Goal: Task Accomplishment & Management: Manage account settings

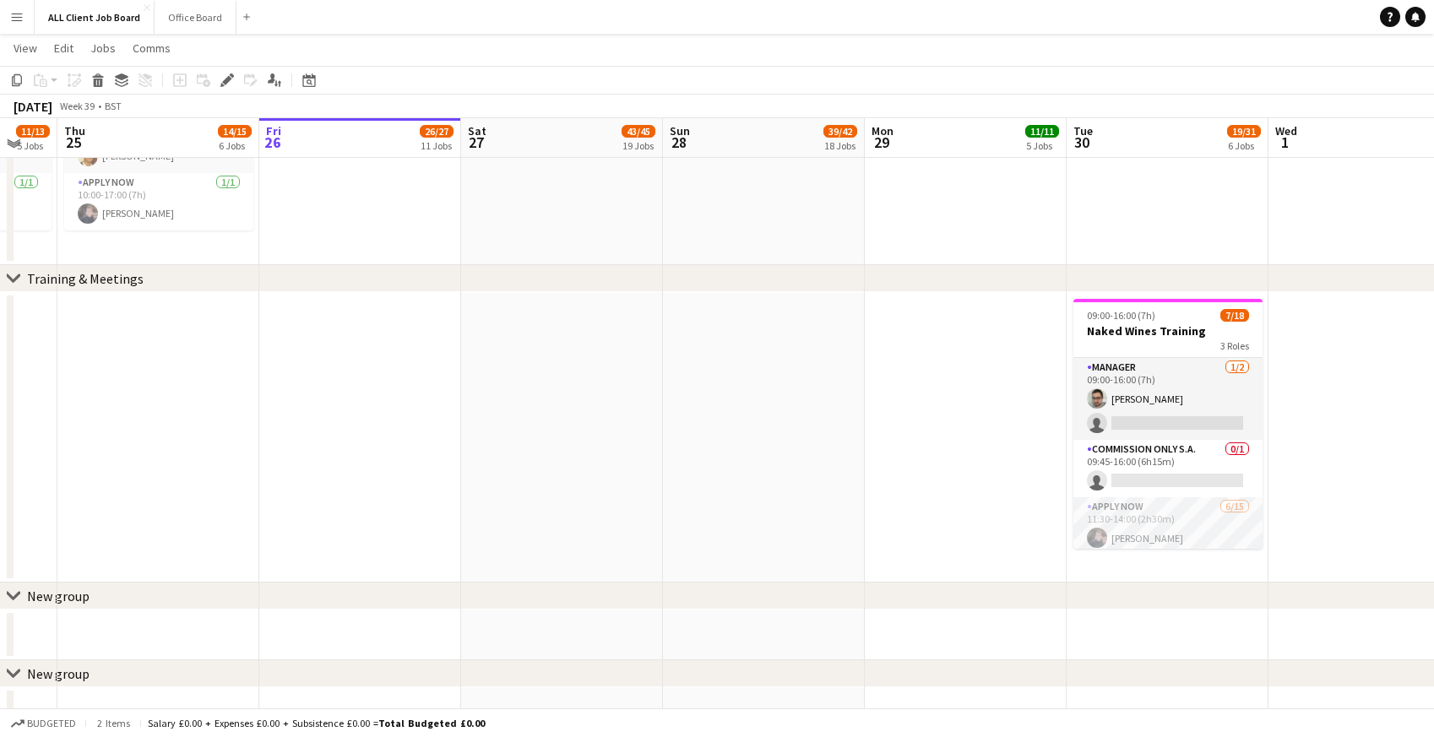
scroll to position [7535, 0]
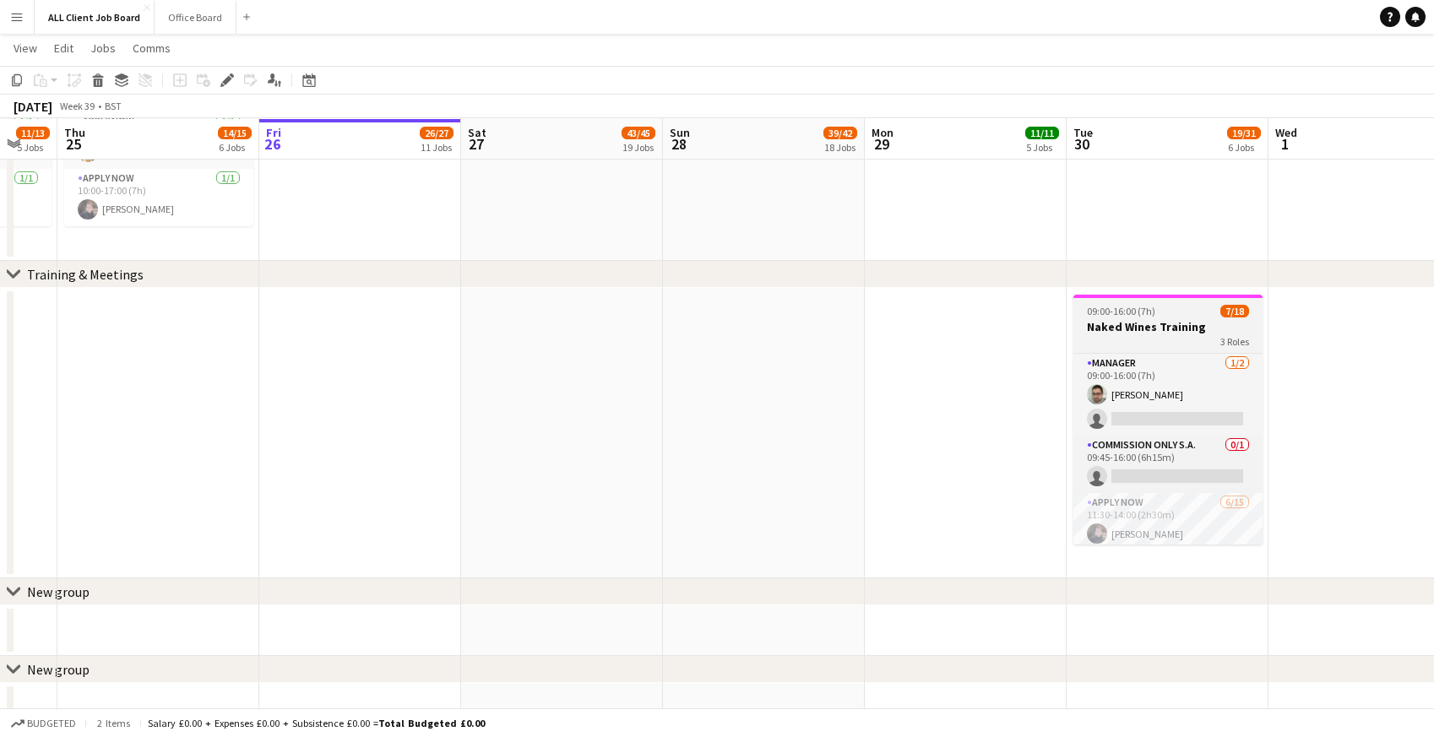
click at [1142, 326] on h3 "Naked Wines Training" at bounding box center [1168, 326] width 189 height 15
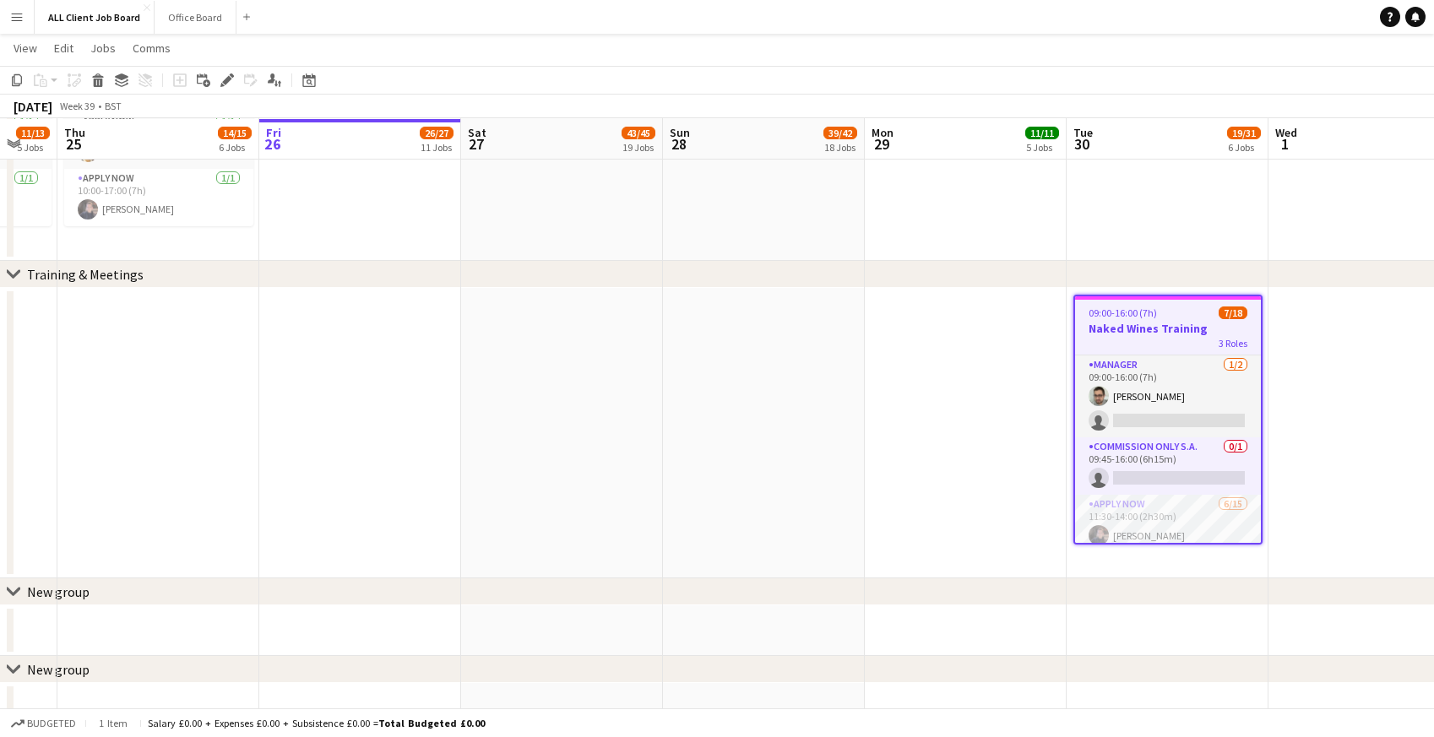
click at [1142, 326] on h3 "Naked Wines Training" at bounding box center [1168, 328] width 186 height 15
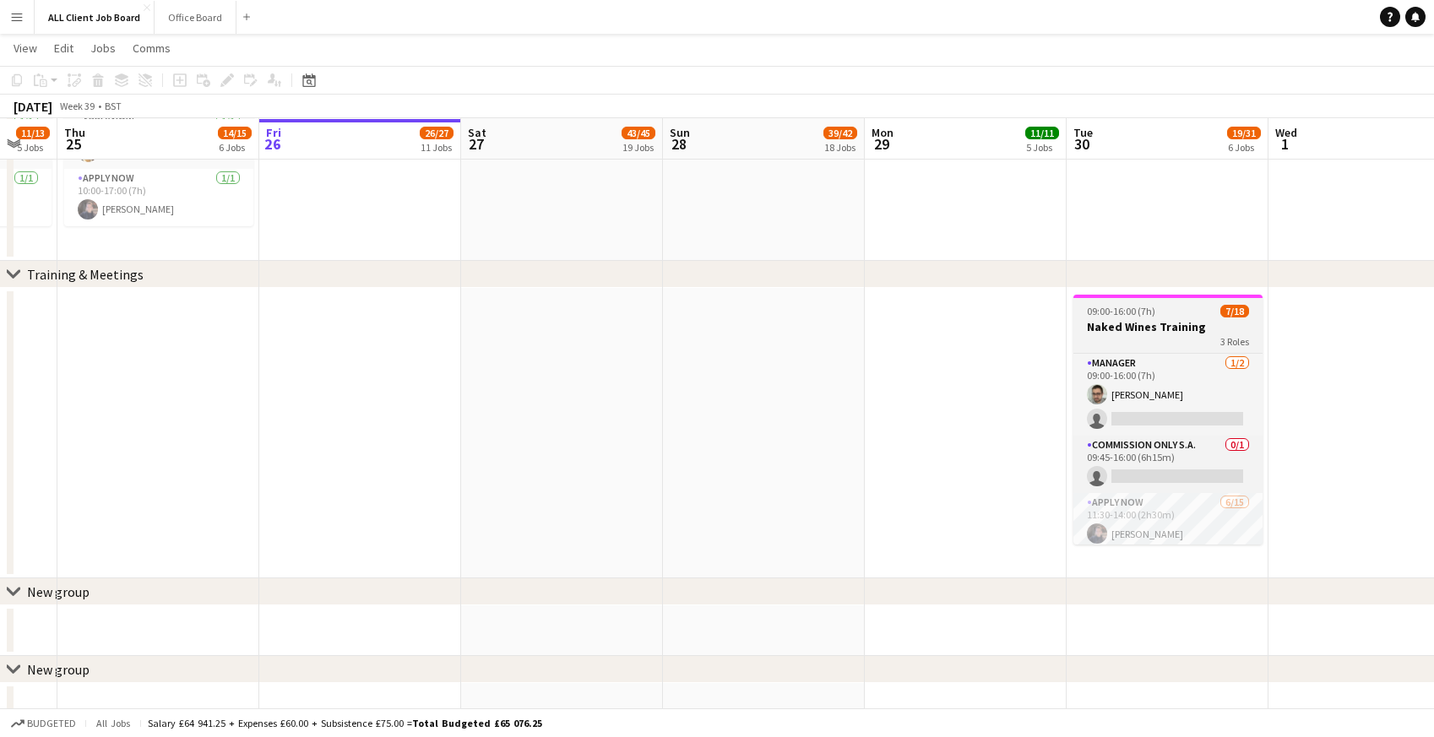
click at [1142, 326] on h3 "Naked Wines Training" at bounding box center [1168, 326] width 189 height 15
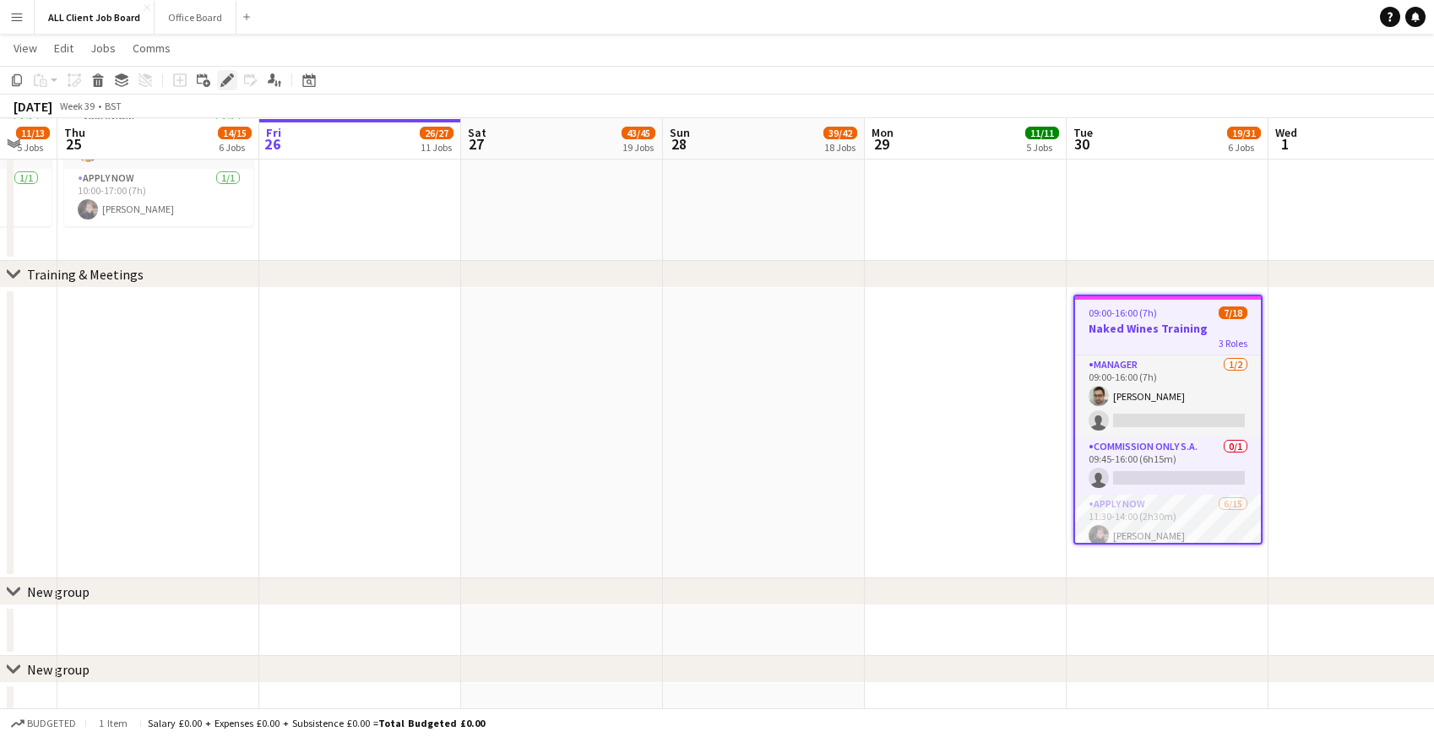
click at [231, 79] on icon "Edit" at bounding box center [227, 80] width 14 height 14
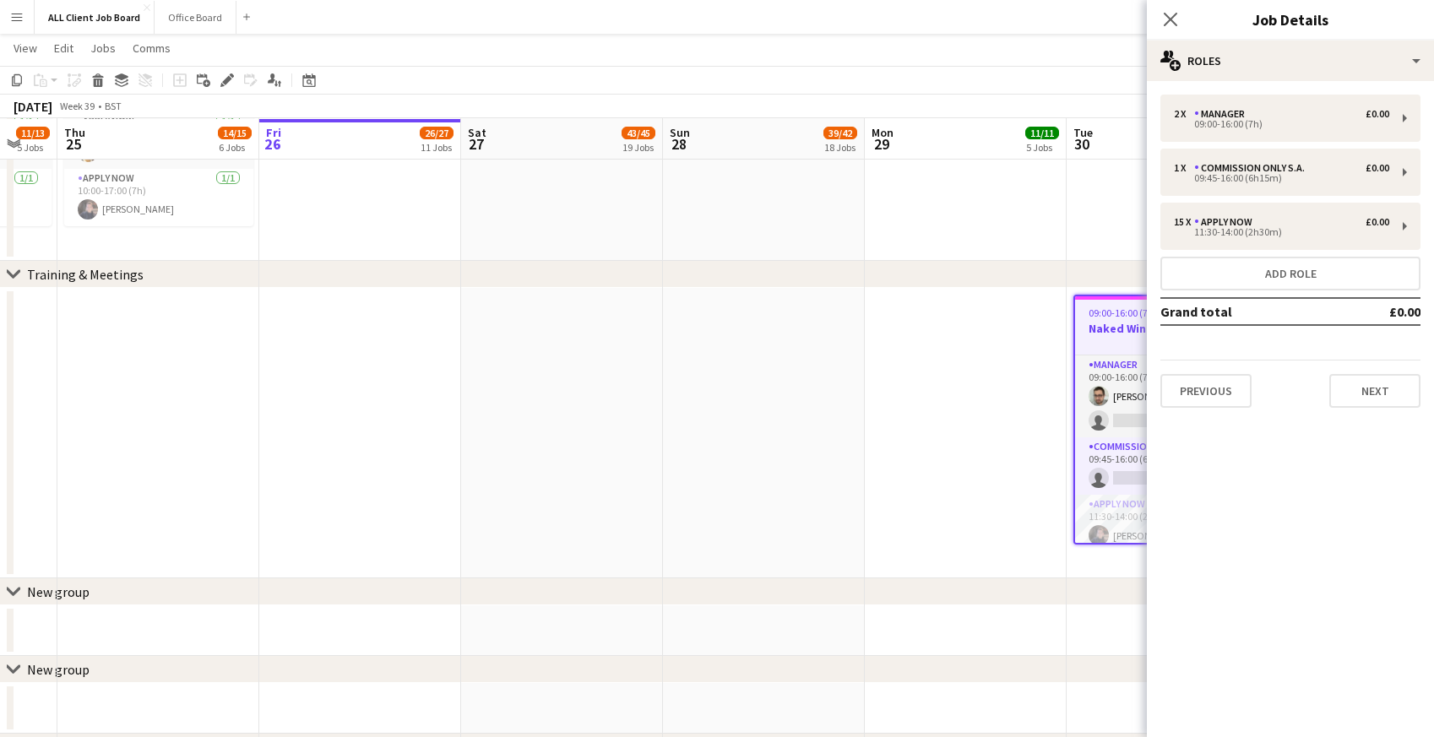
click at [956, 431] on app-date-cell at bounding box center [966, 433] width 202 height 291
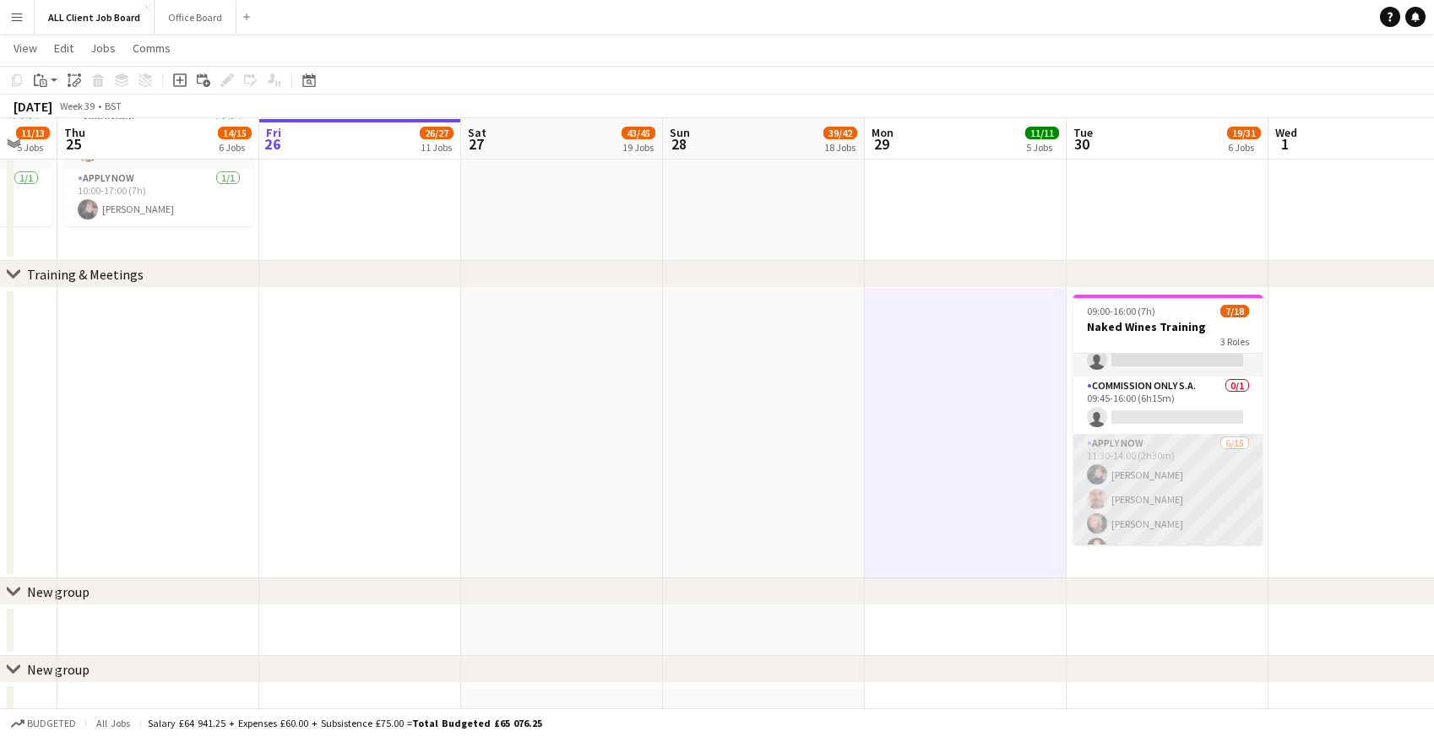
scroll to position [0, 0]
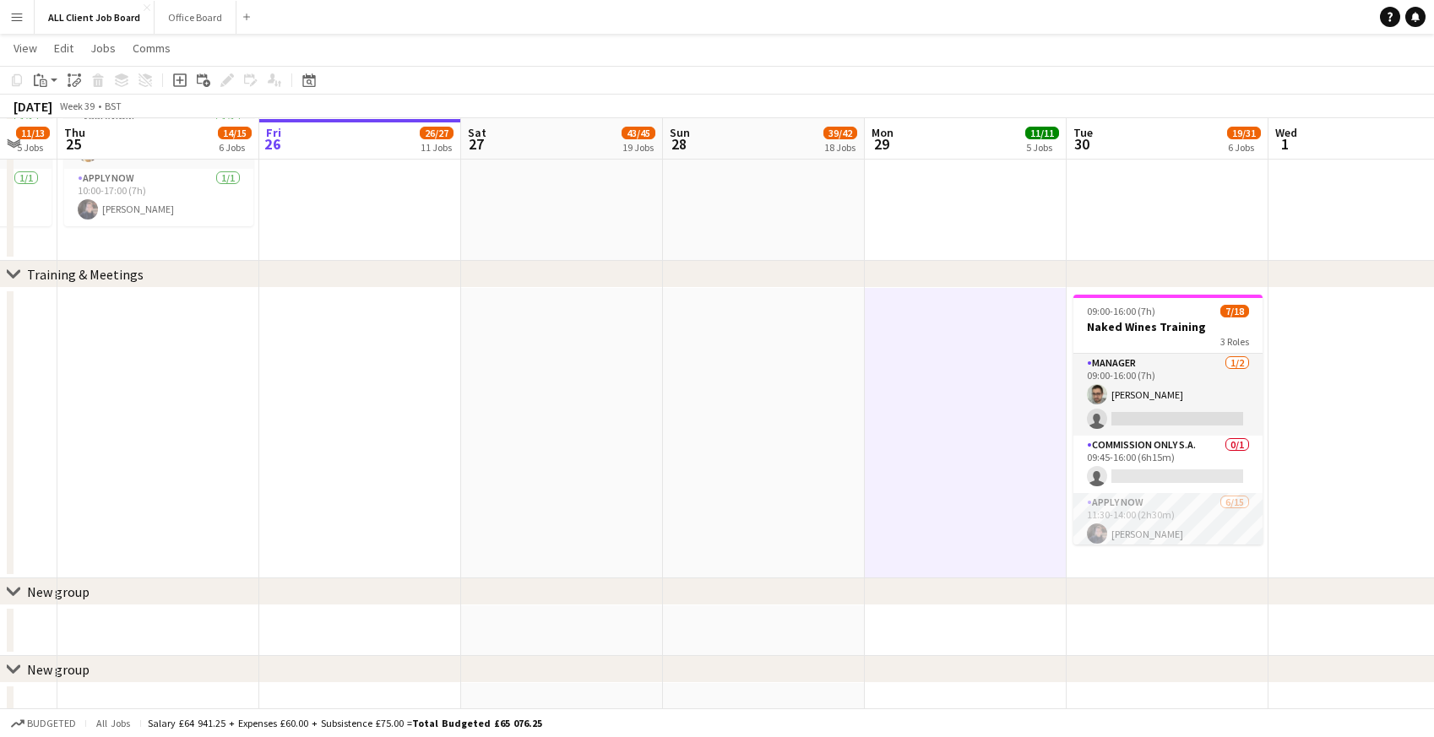
click at [969, 470] on app-date-cell at bounding box center [966, 433] width 202 height 291
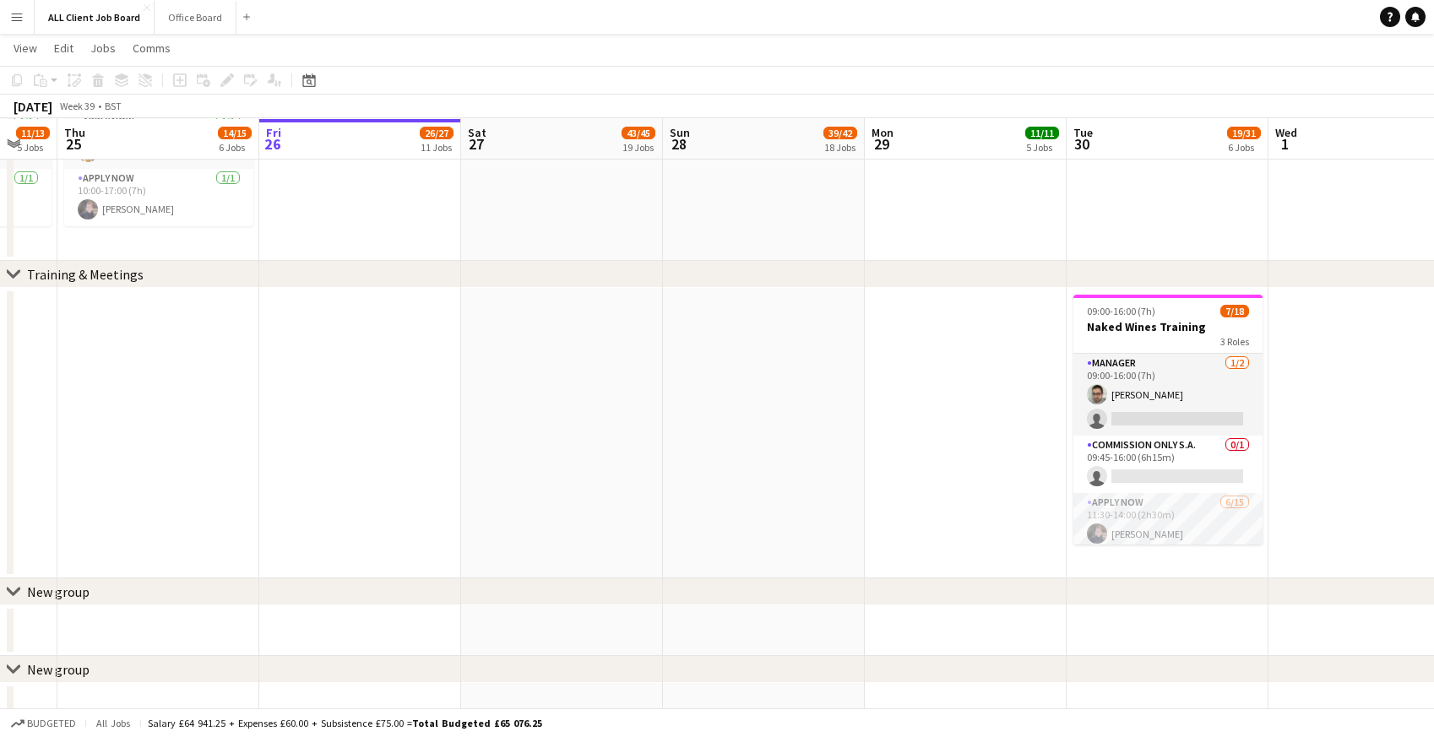
click at [709, 487] on app-date-cell at bounding box center [764, 433] width 202 height 291
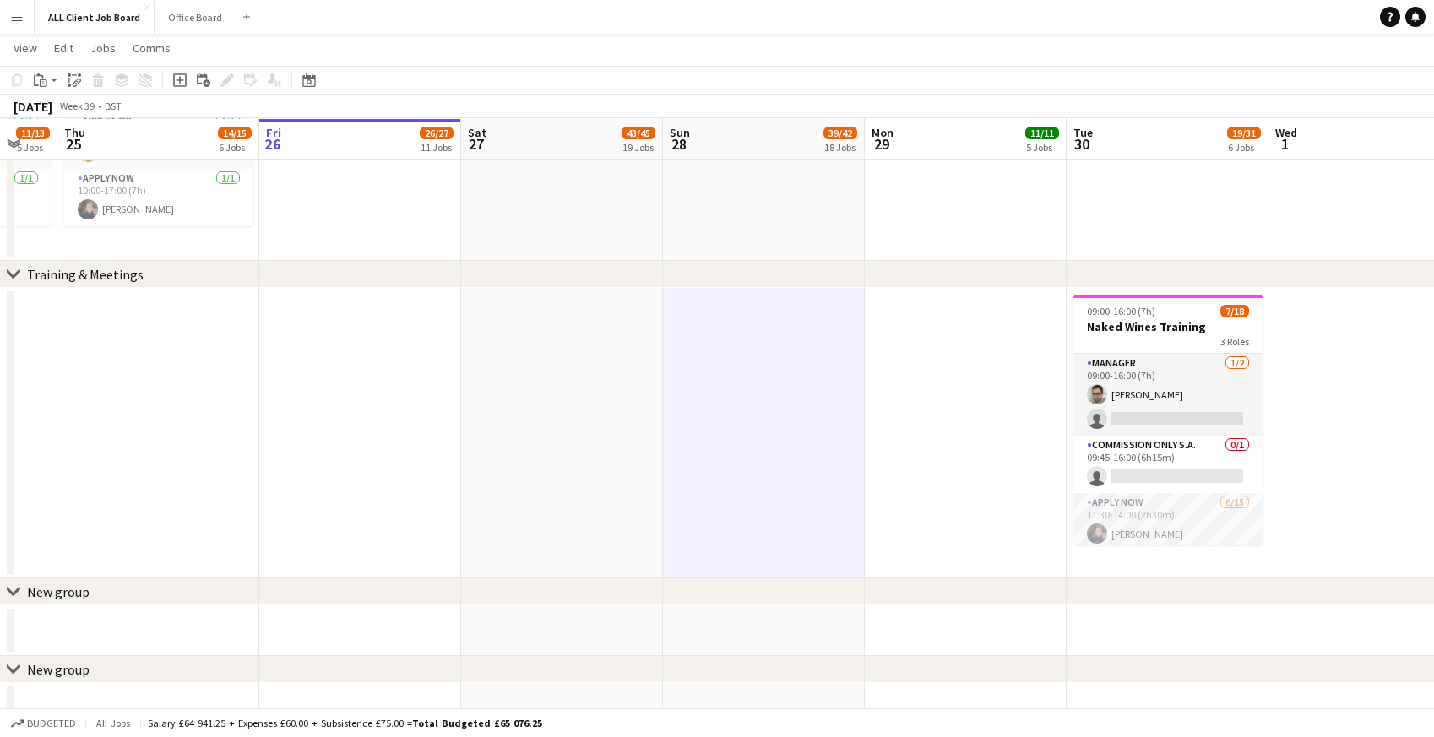
click at [513, 491] on app-date-cell at bounding box center [562, 433] width 202 height 291
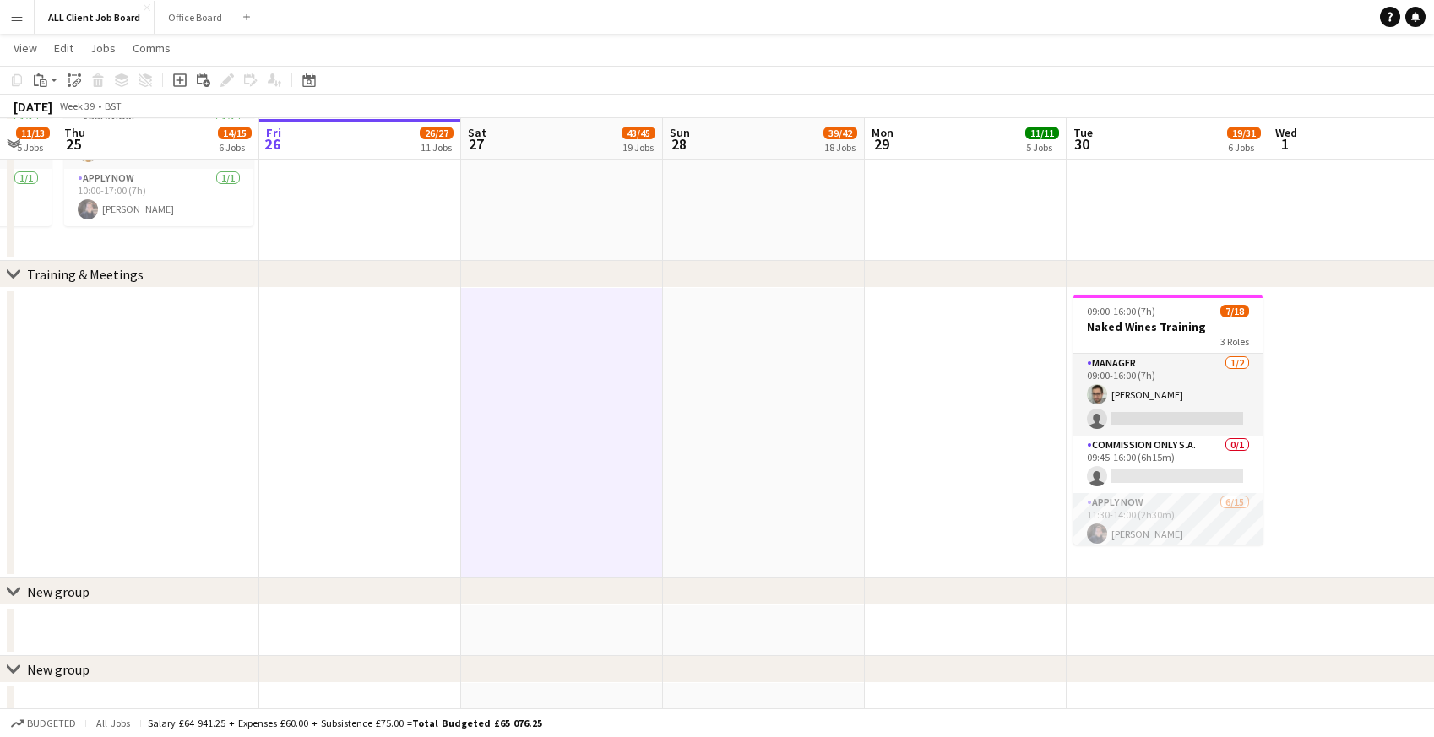
click at [778, 459] on app-date-cell at bounding box center [764, 433] width 202 height 291
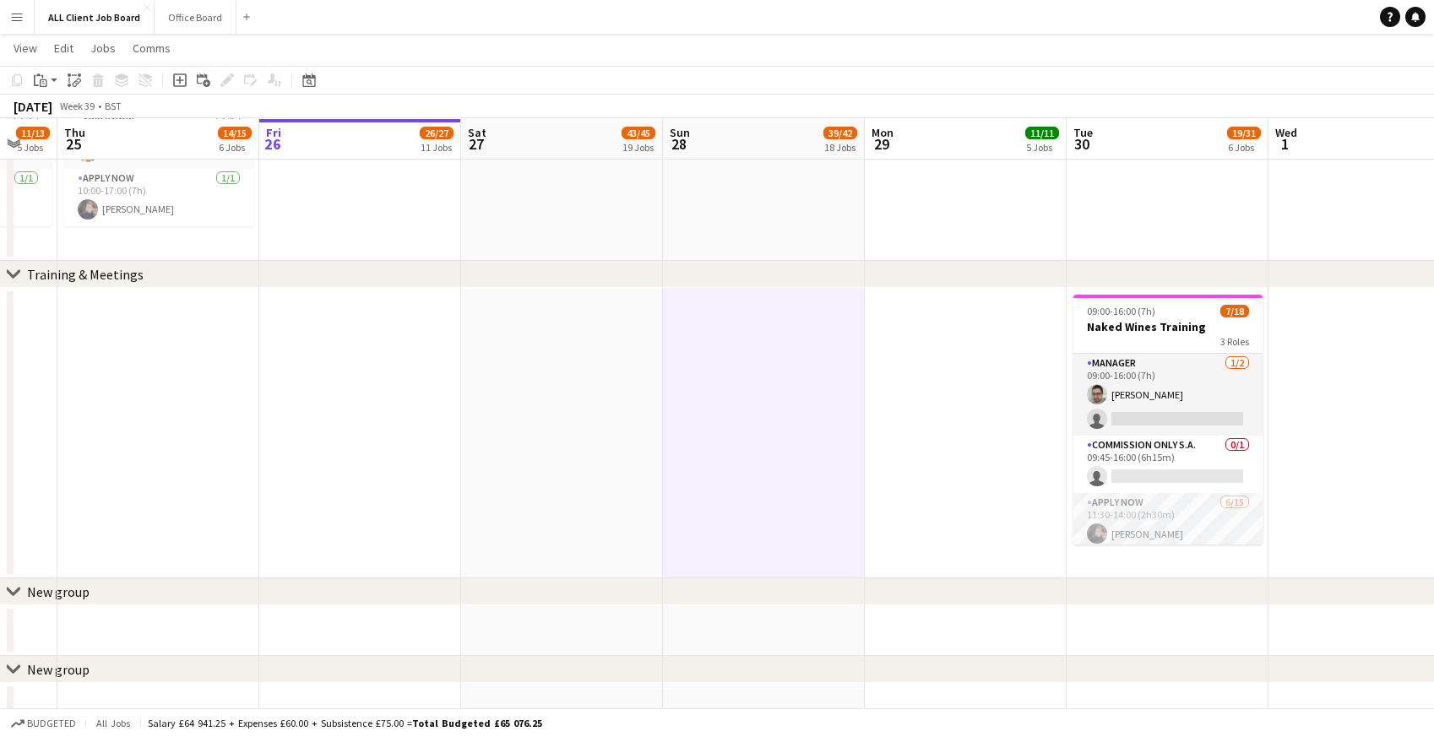
click at [981, 431] on app-date-cell at bounding box center [966, 433] width 202 height 291
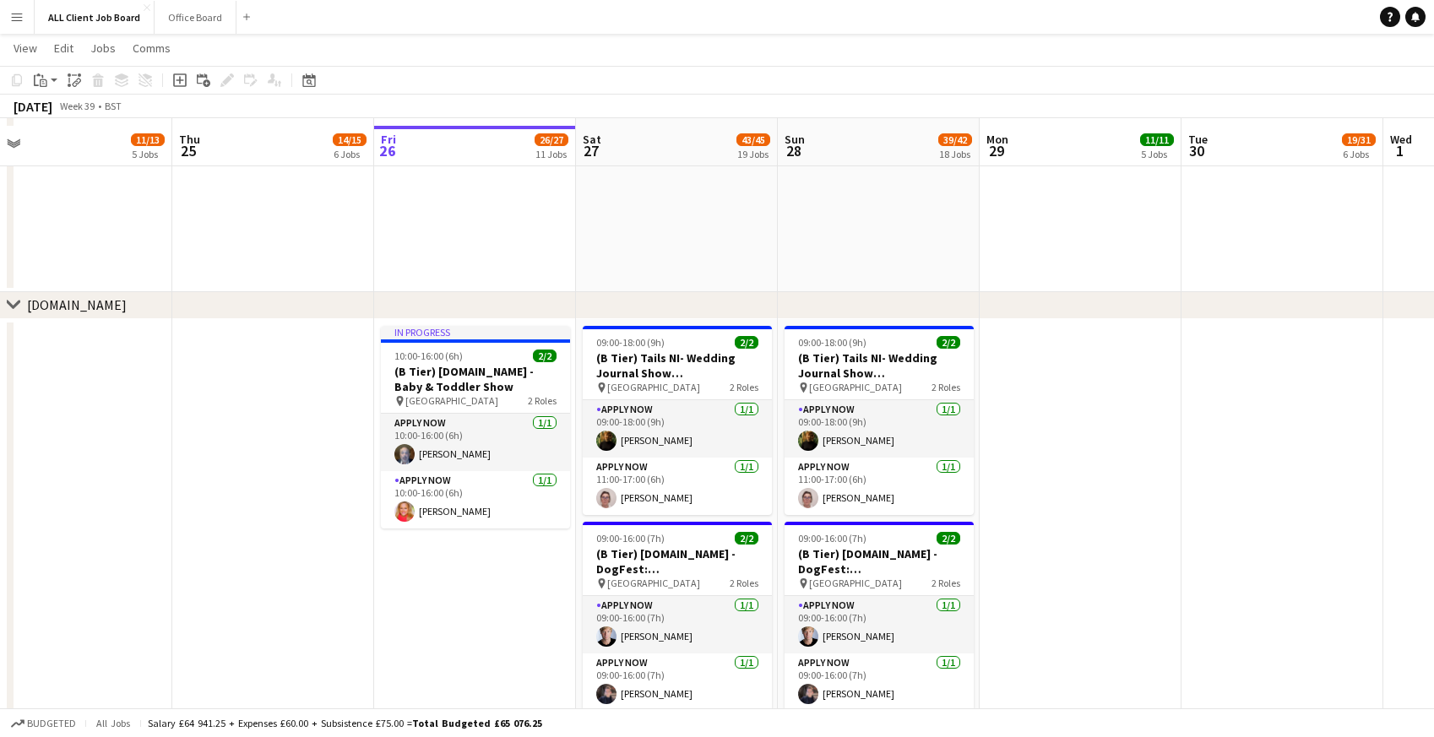
scroll to position [5300, 0]
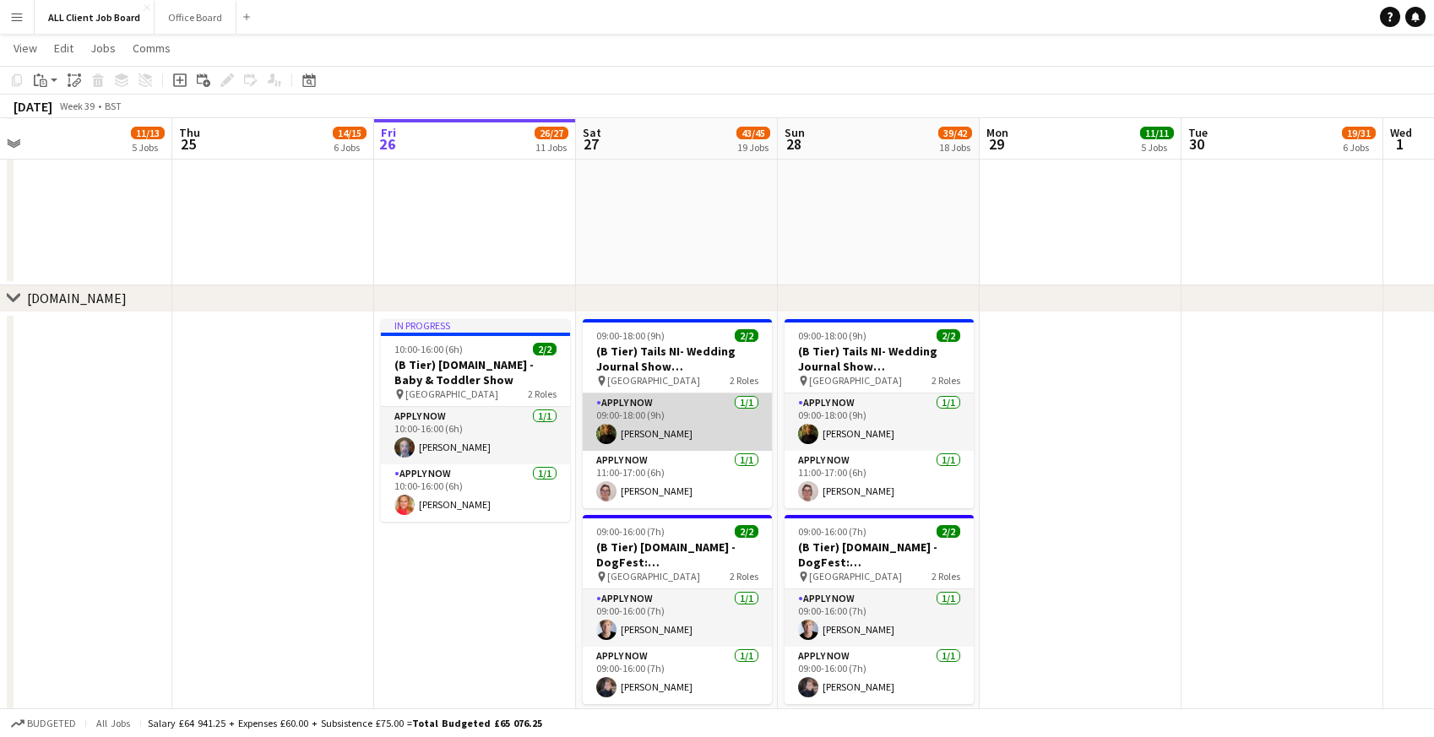
click at [612, 406] on app-card-role "APPLY NOW [DATE] 09:00-18:00 (9h) [PERSON_NAME]" at bounding box center [677, 422] width 189 height 57
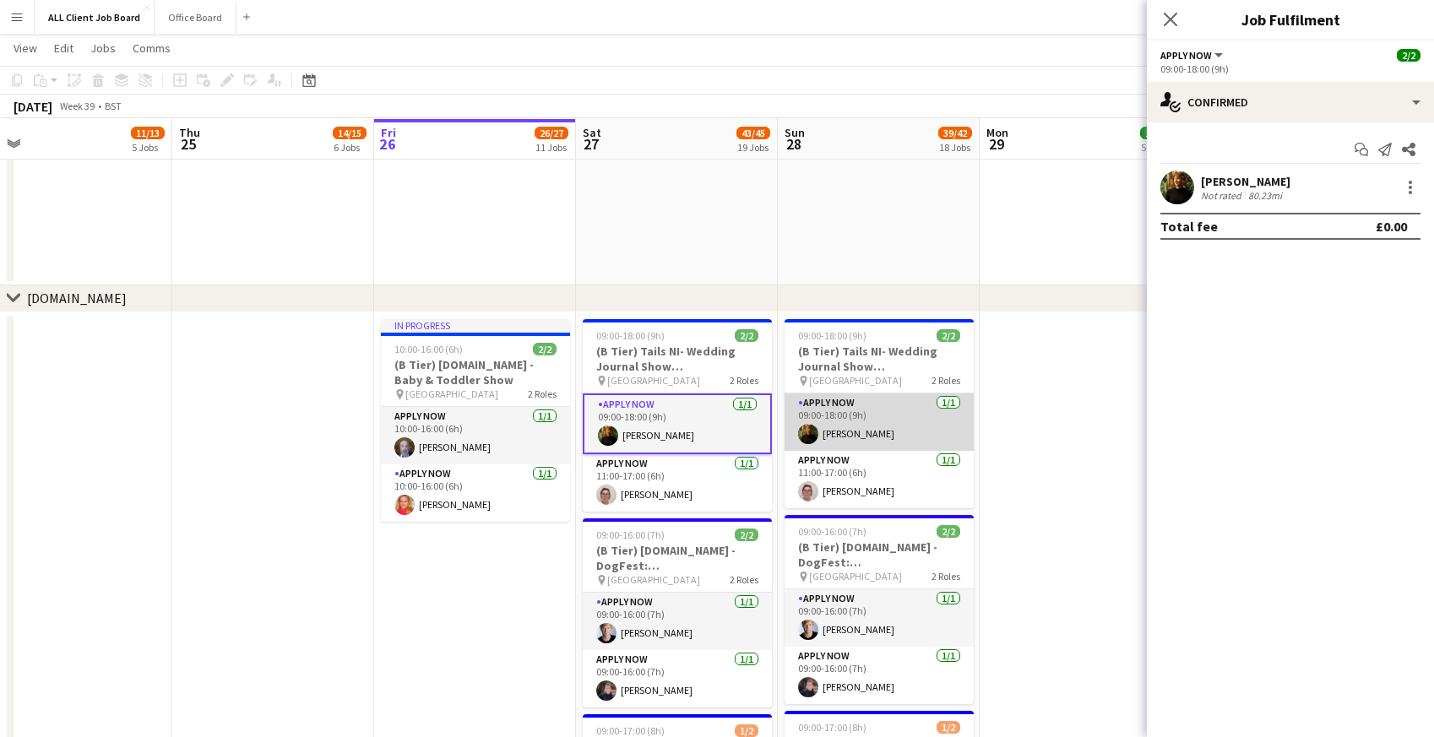
click at [868, 403] on app-card-role "APPLY NOW [DATE] 09:00-18:00 (9h) [PERSON_NAME]" at bounding box center [879, 422] width 189 height 57
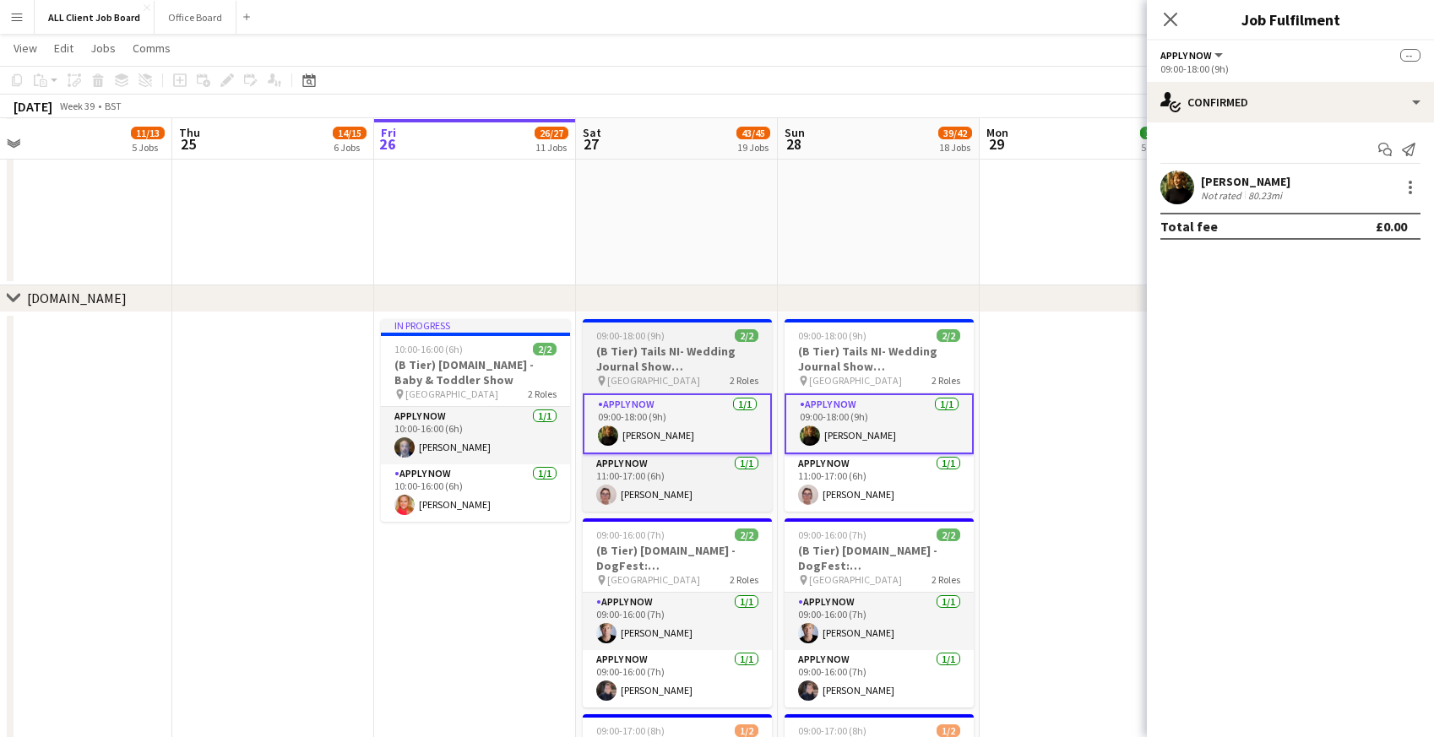
click at [628, 329] on span "09:00-18:00 (9h)" at bounding box center [630, 335] width 68 height 13
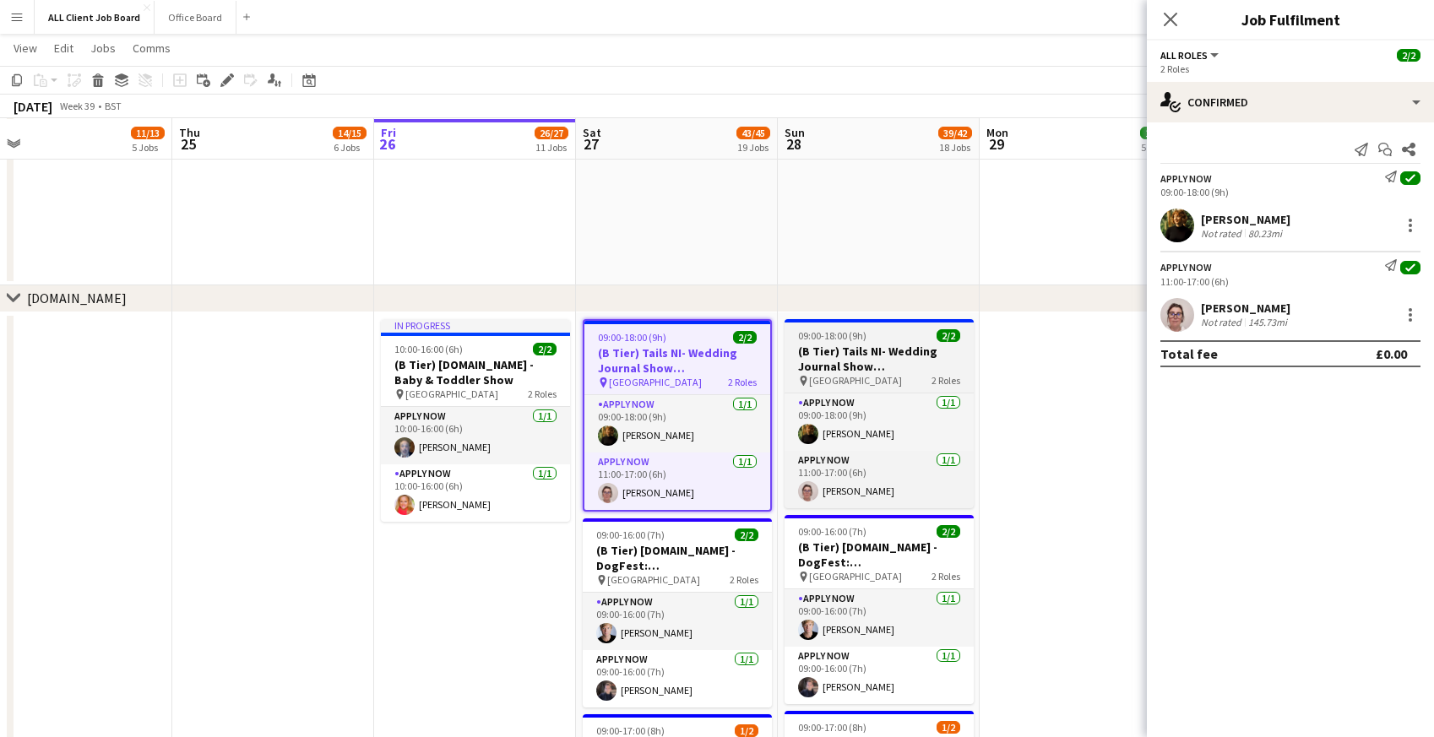
click at [851, 348] on h3 "(B Tier) Tails NI- Wedding Journal Show [GEOGRAPHIC_DATA]" at bounding box center [879, 359] width 189 height 30
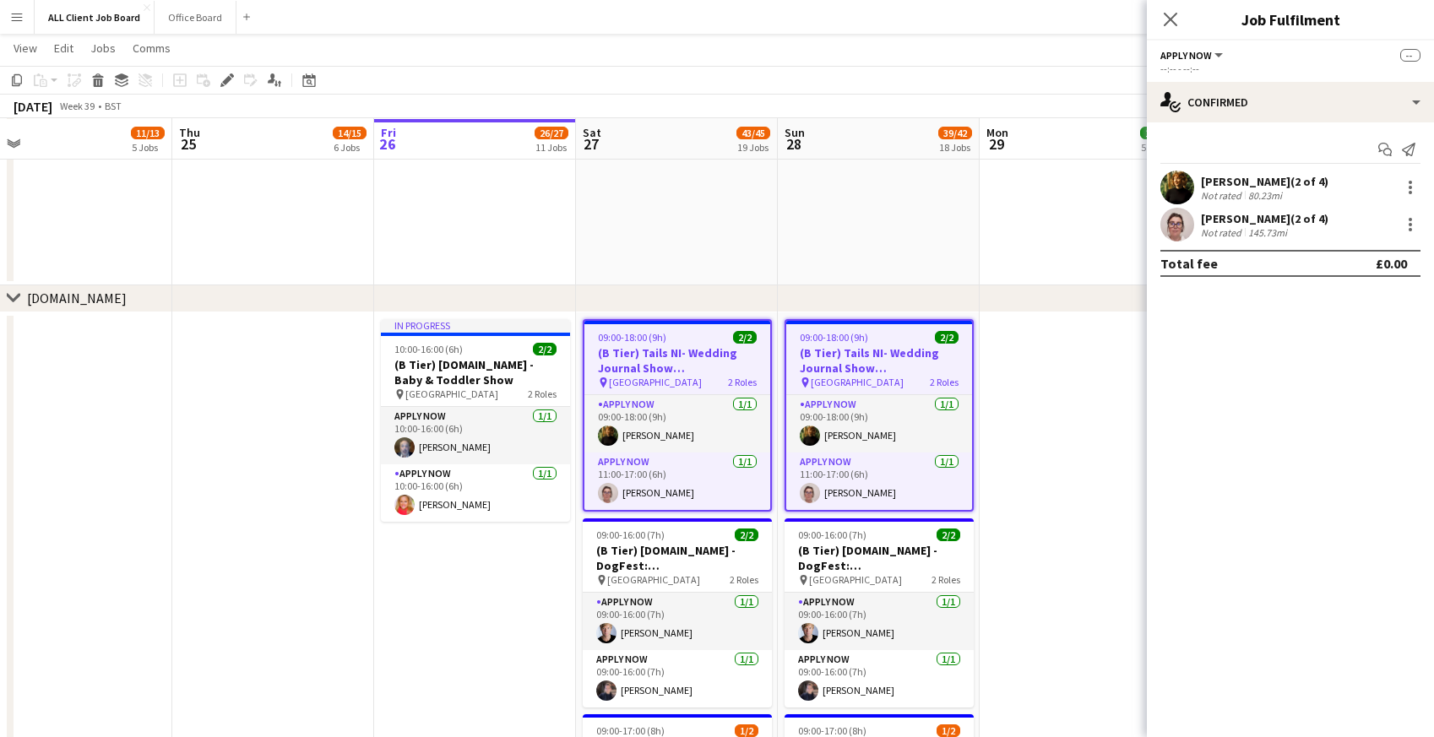
click at [851, 348] on h3 "(B Tier) Tails NI- Wedding Journal Show [GEOGRAPHIC_DATA]" at bounding box center [879, 360] width 186 height 30
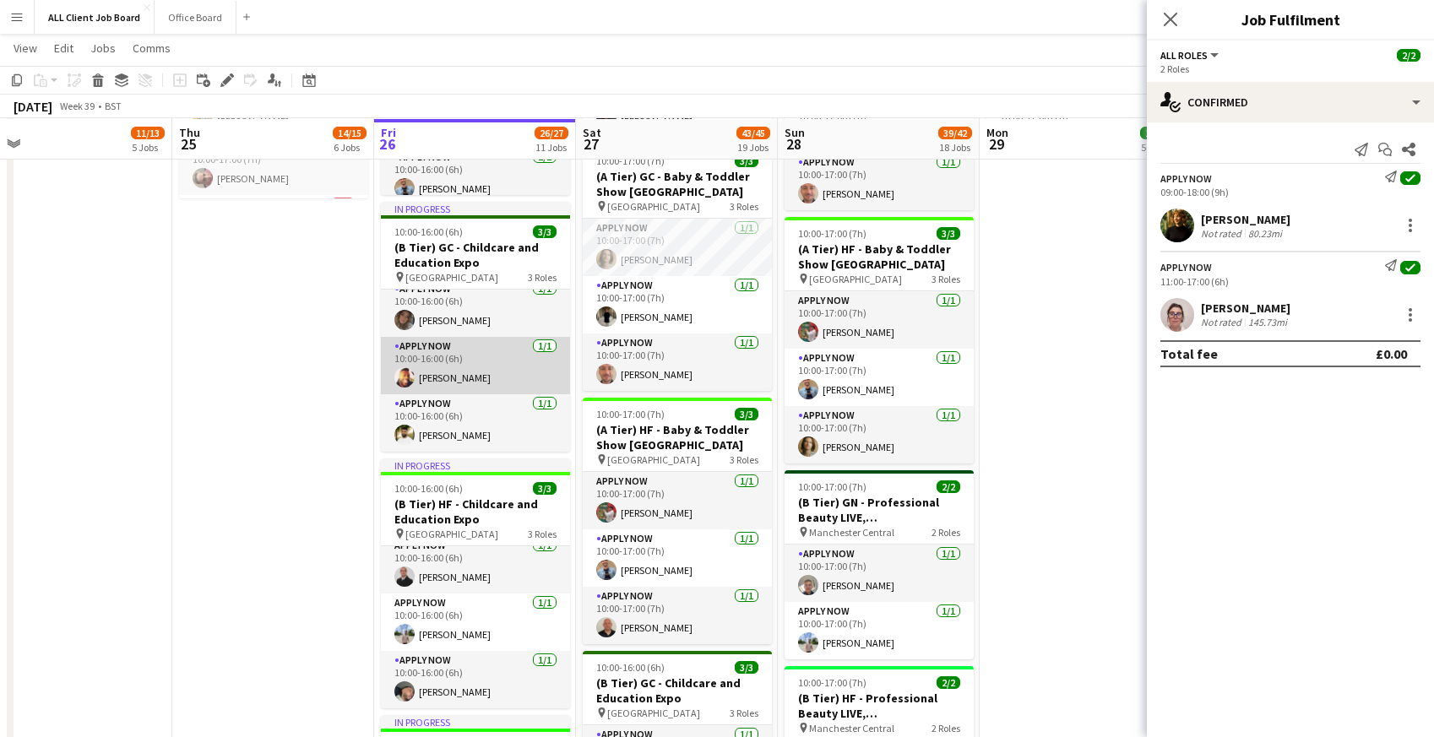
scroll to position [0, 0]
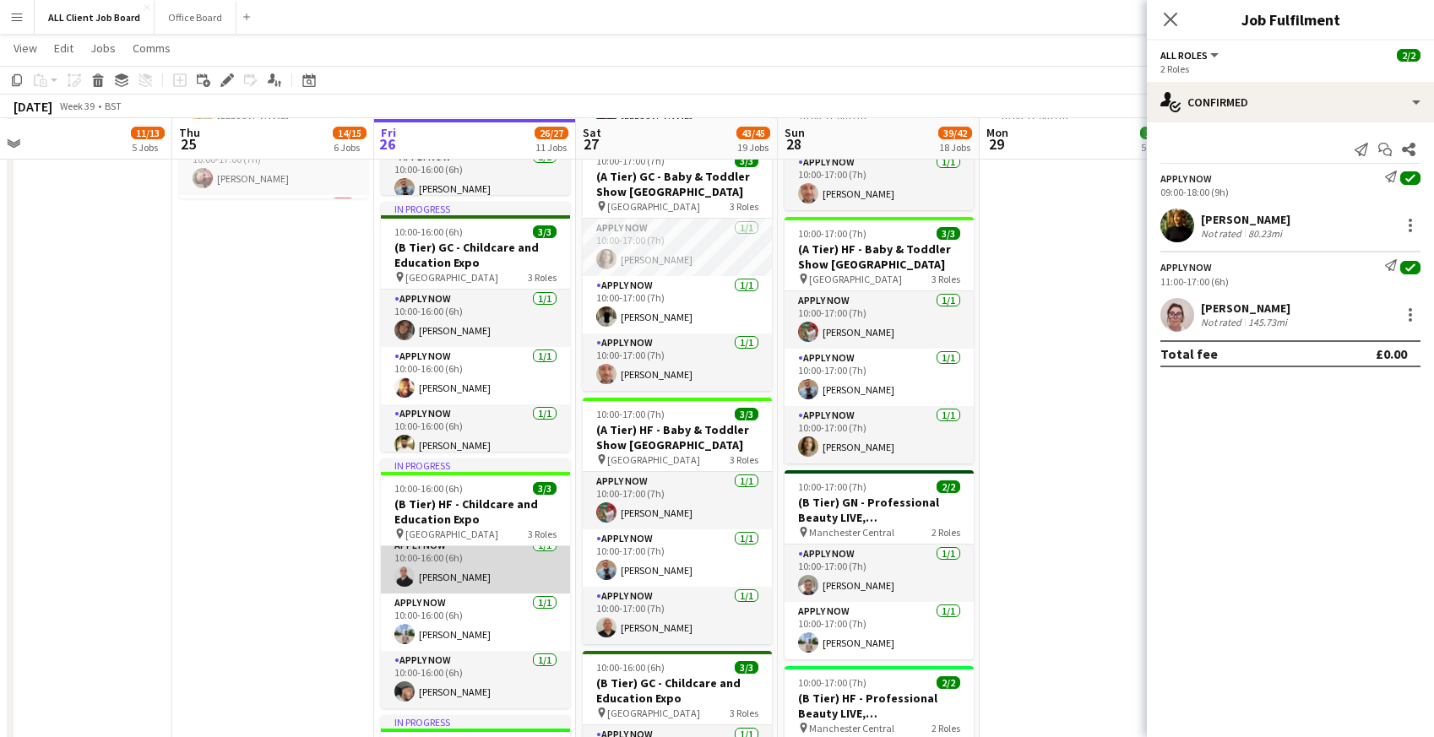
click at [457, 594] on app-card-role "APPLY NOW [DATE] 10:00-16:00 (6h) [PERSON_NAME]" at bounding box center [475, 564] width 189 height 57
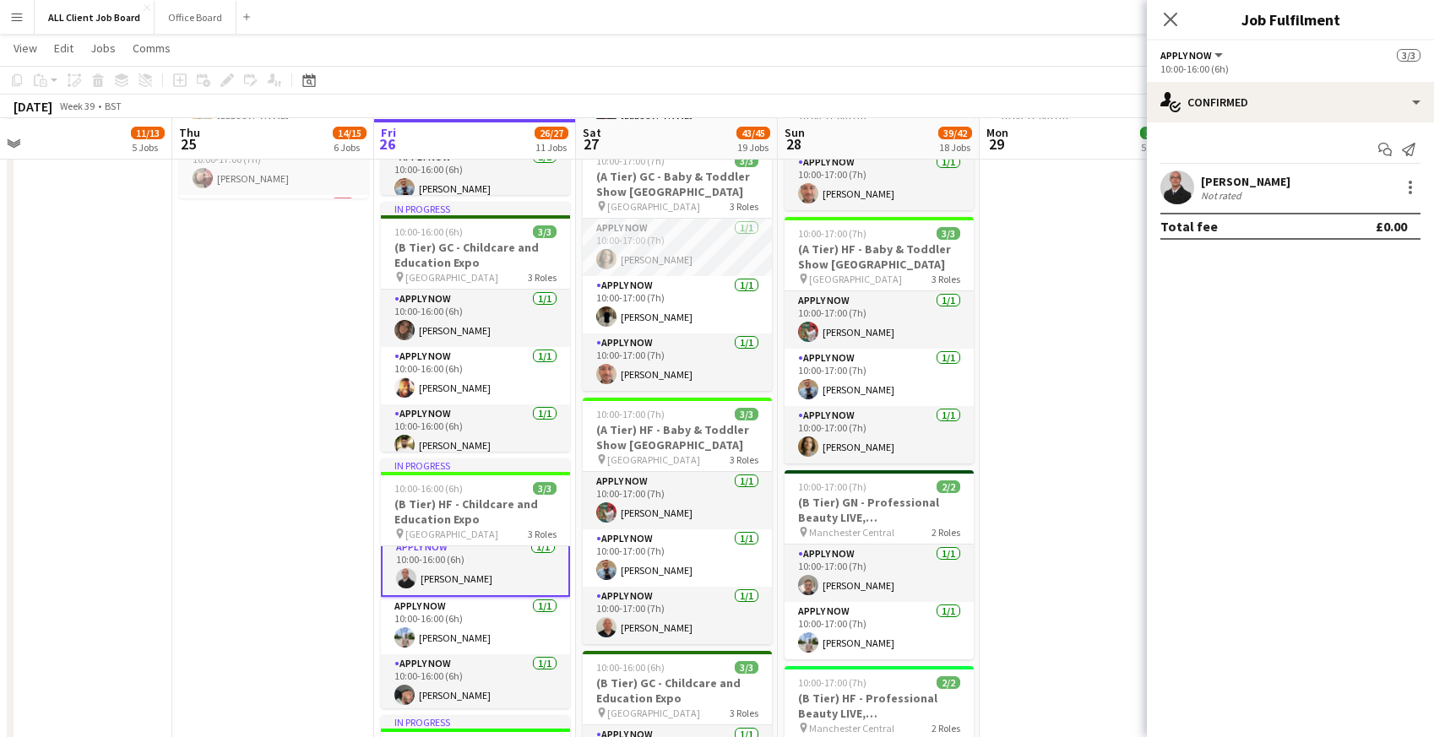
scroll to position [12, 0]
click at [1406, 188] on div at bounding box center [1411, 187] width 20 height 20
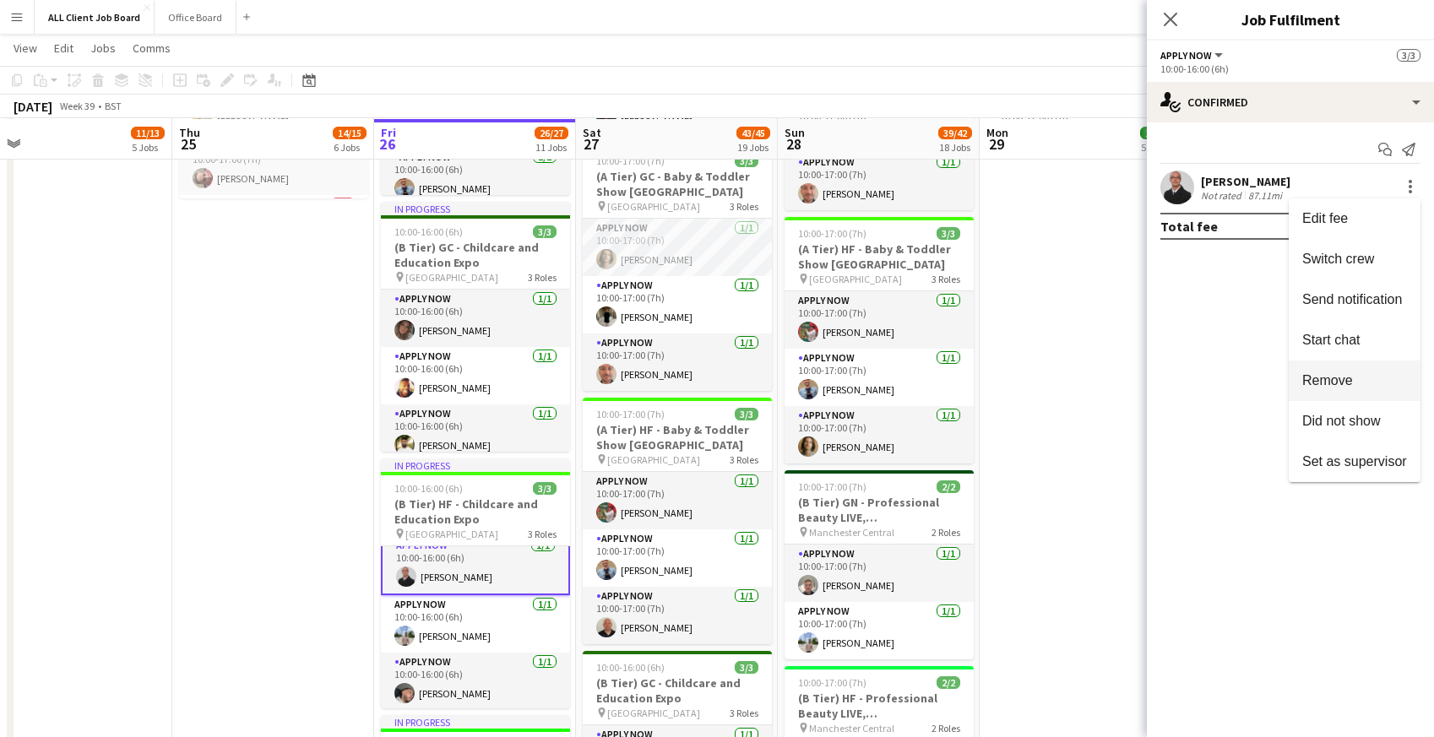
click at [1315, 383] on span "Remove" at bounding box center [1328, 380] width 51 height 14
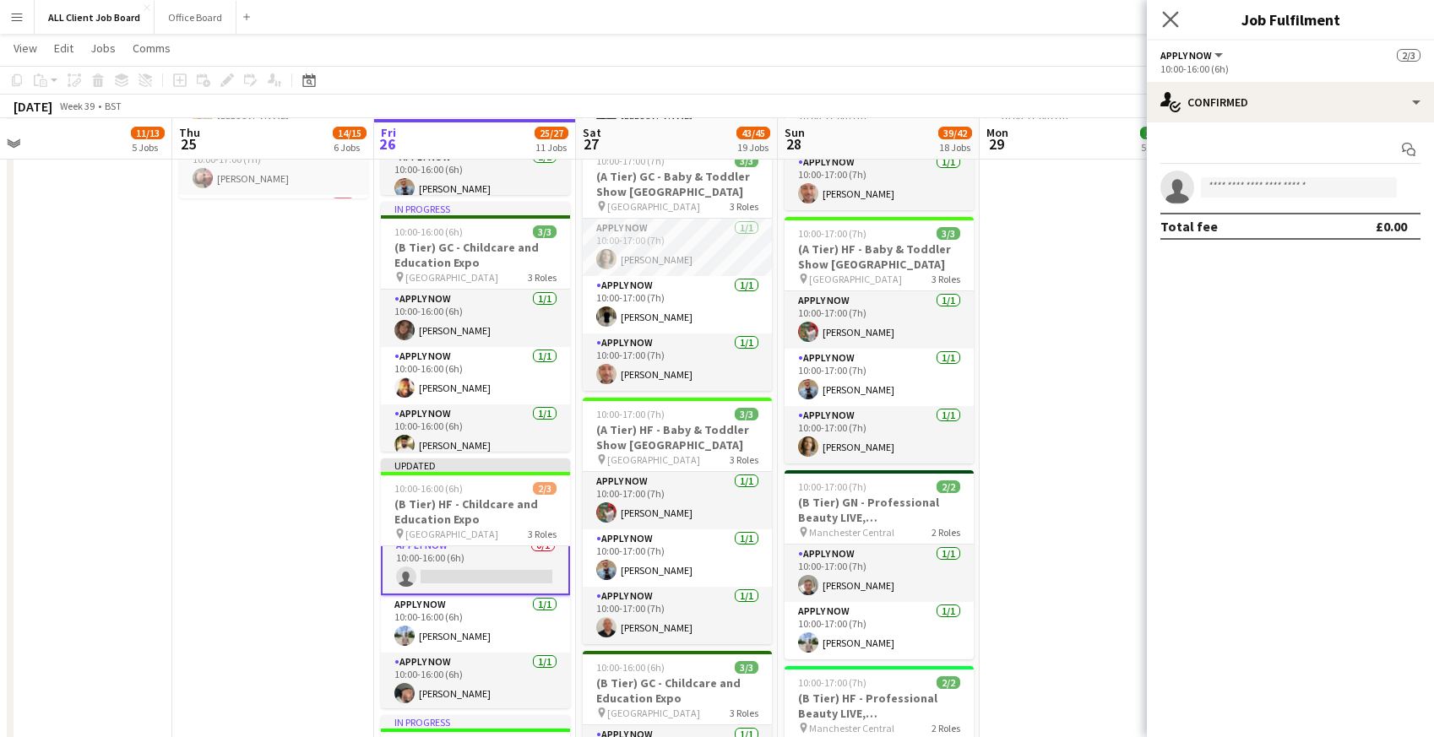
click at [1173, 29] on app-icon "Close pop-in" at bounding box center [1171, 20] width 24 height 24
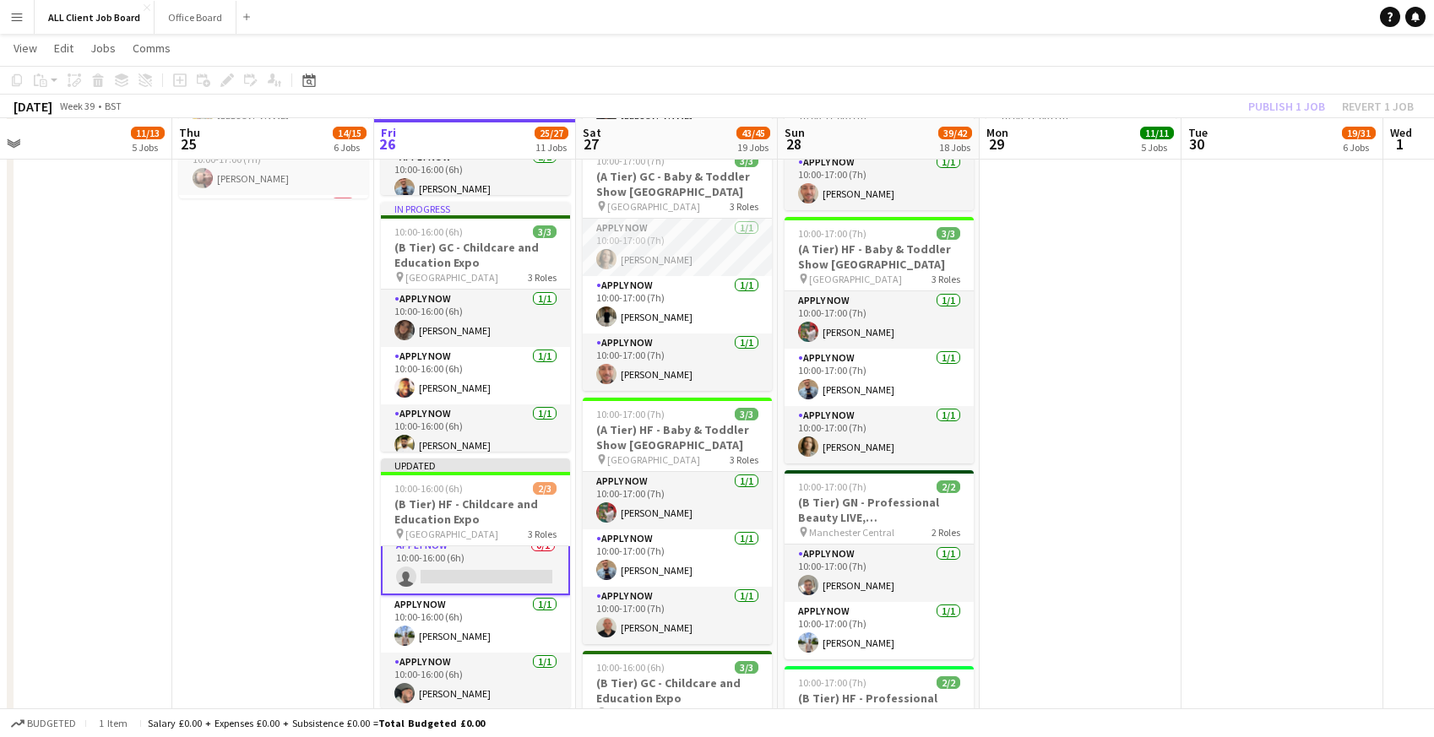
click at [1147, 16] on app-navbar "Menu Boards Boards Boards All jobs Status Workforce Workforce My Workforce Recr…" at bounding box center [717, 17] width 1434 height 34
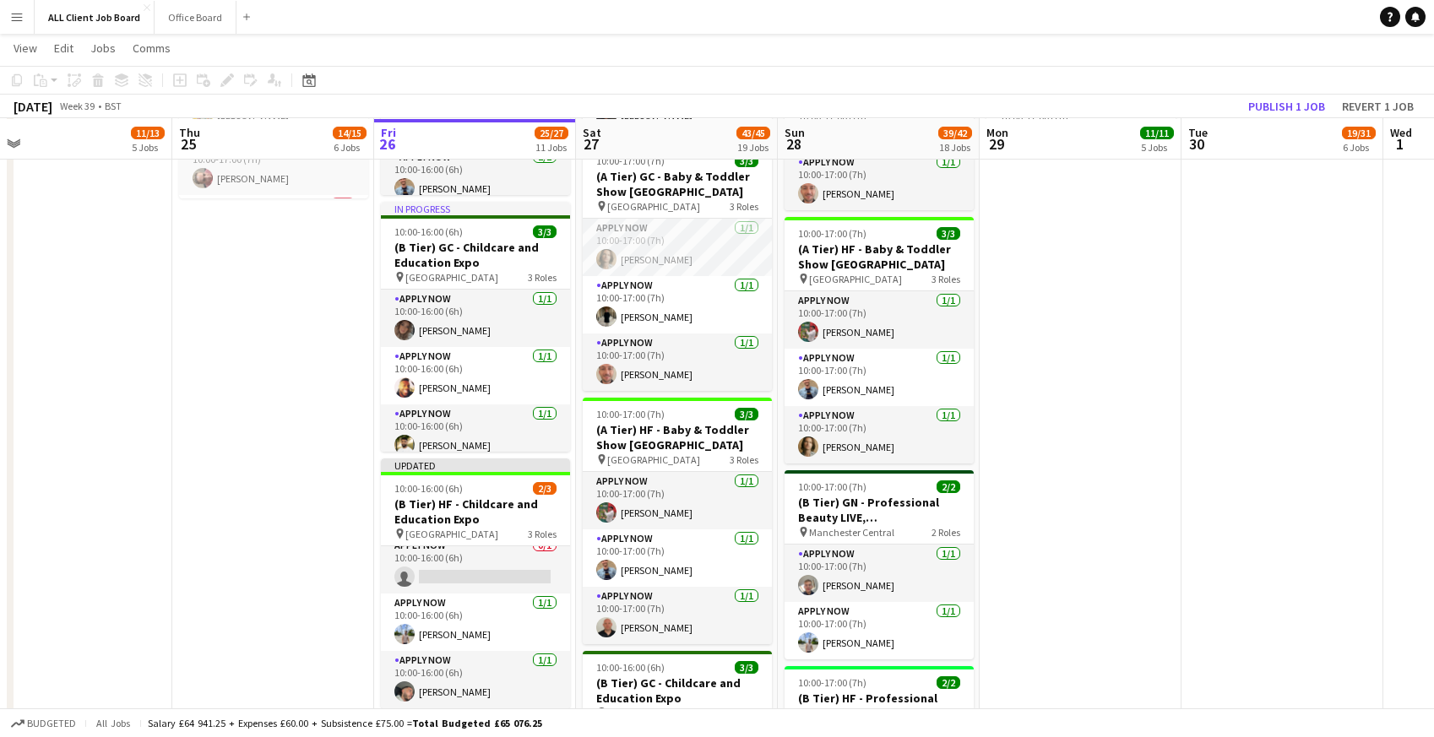
scroll to position [10, 0]
click at [1268, 106] on button "Publish 1 job" at bounding box center [1287, 106] width 90 height 22
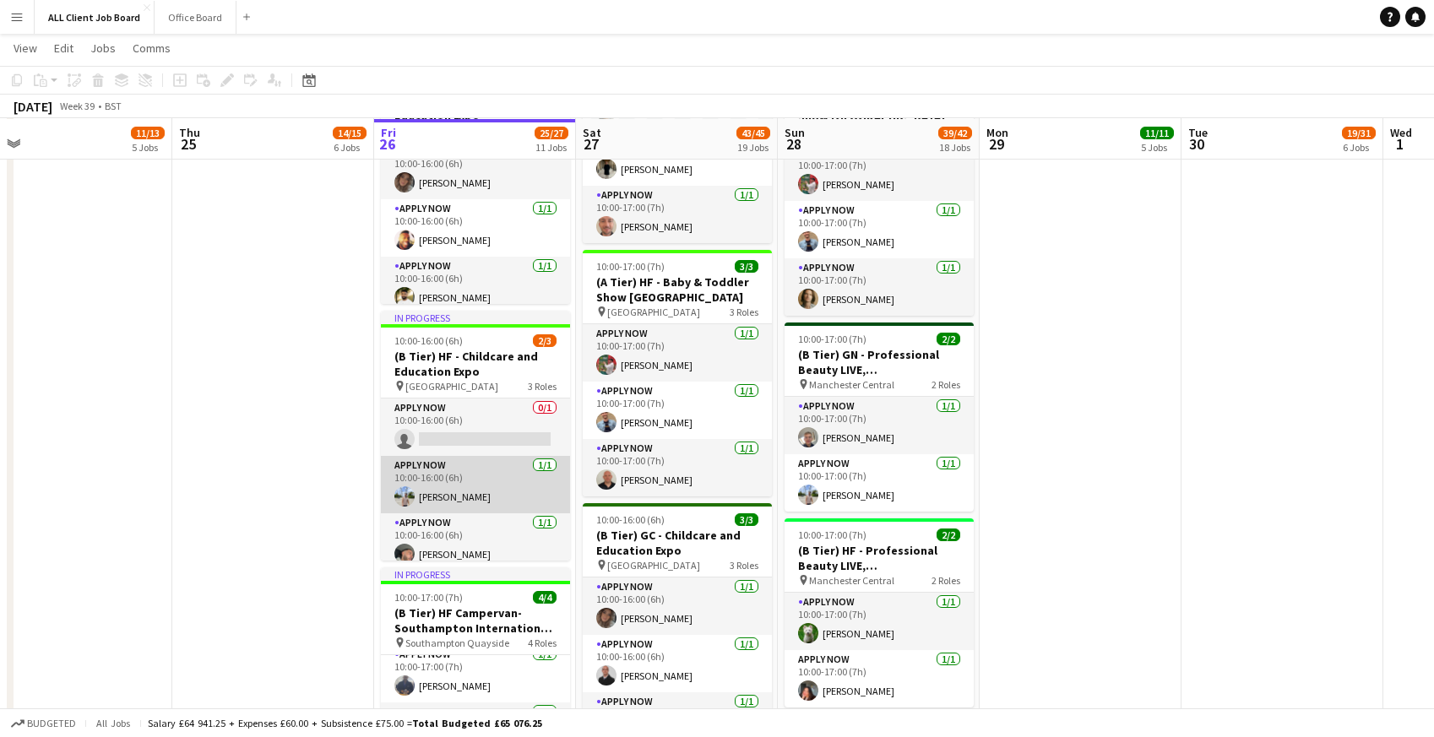
scroll to position [1733, 0]
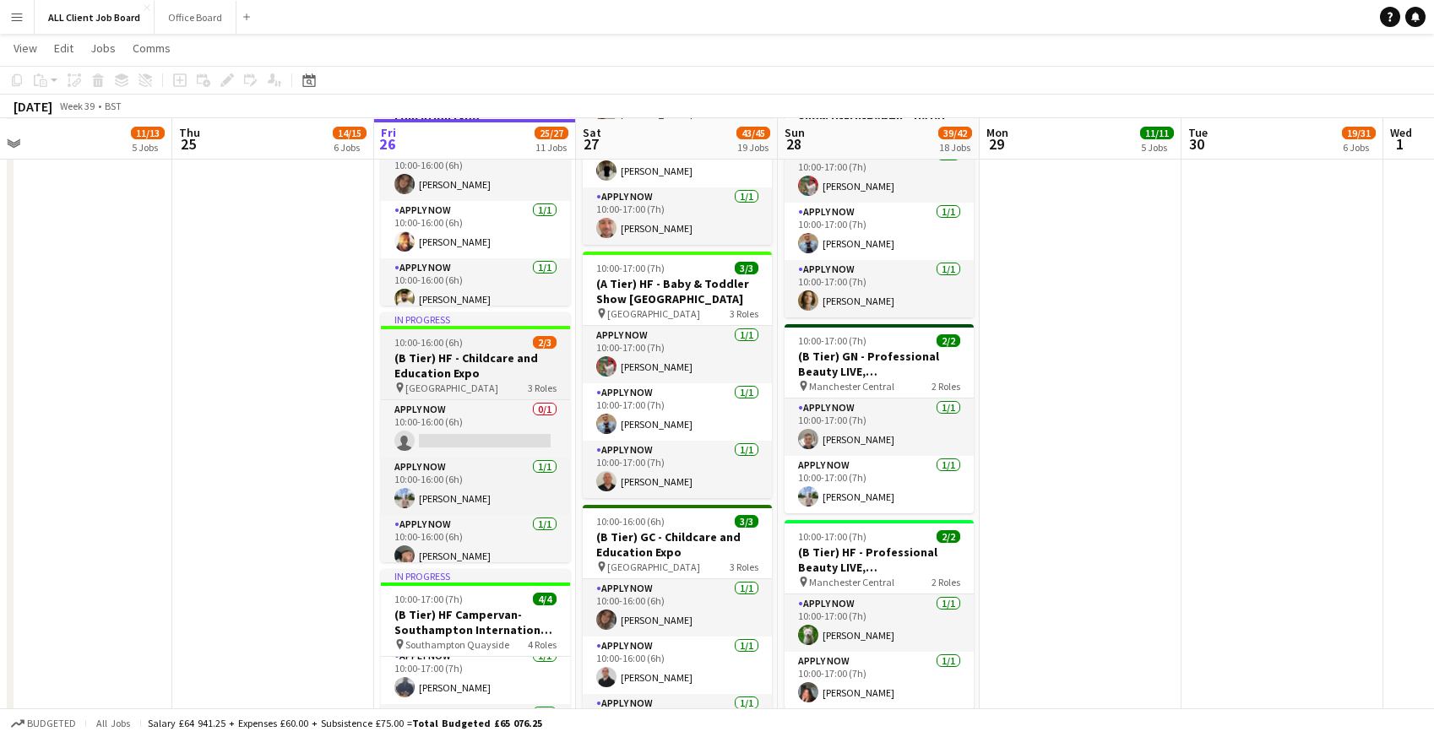
click at [464, 349] on div "10:00-16:00 (6h) 2/3" at bounding box center [475, 342] width 189 height 13
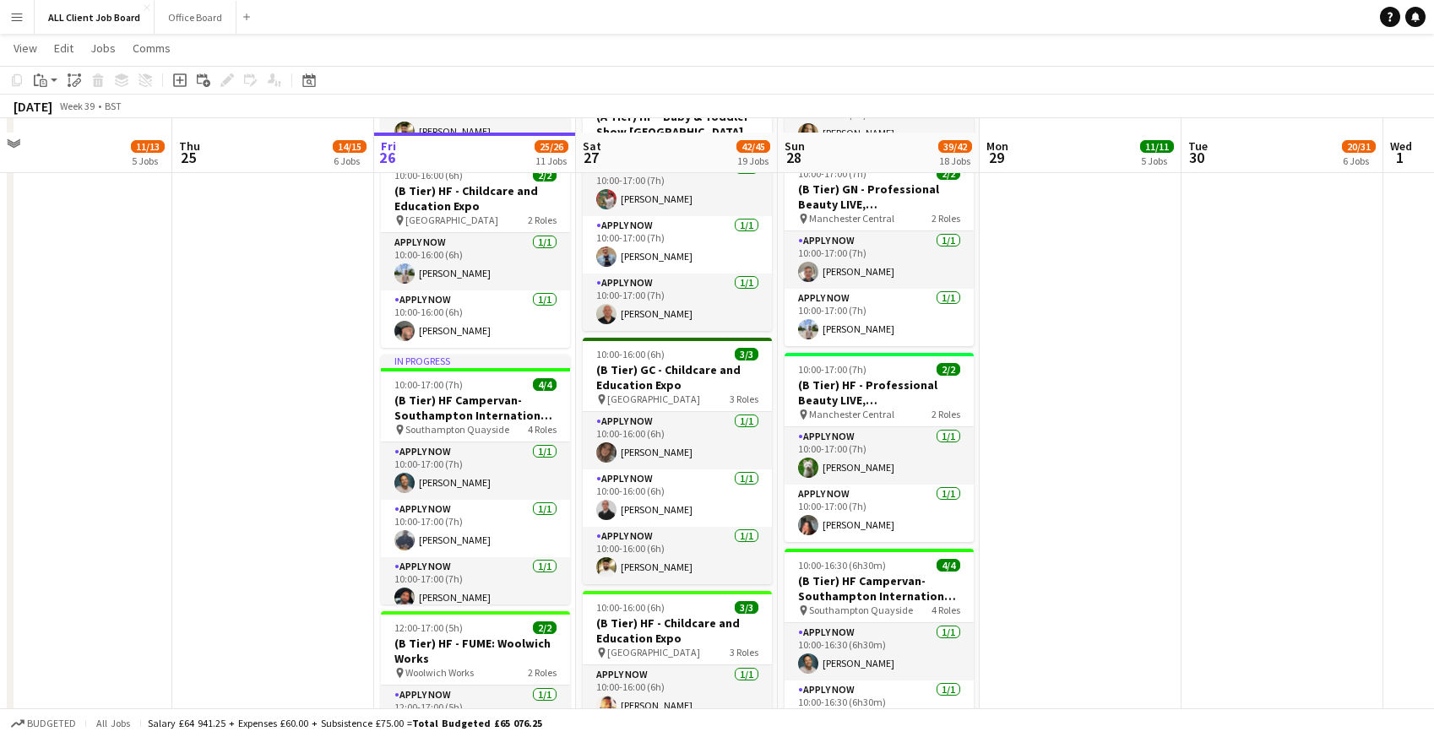
scroll to position [1660, 0]
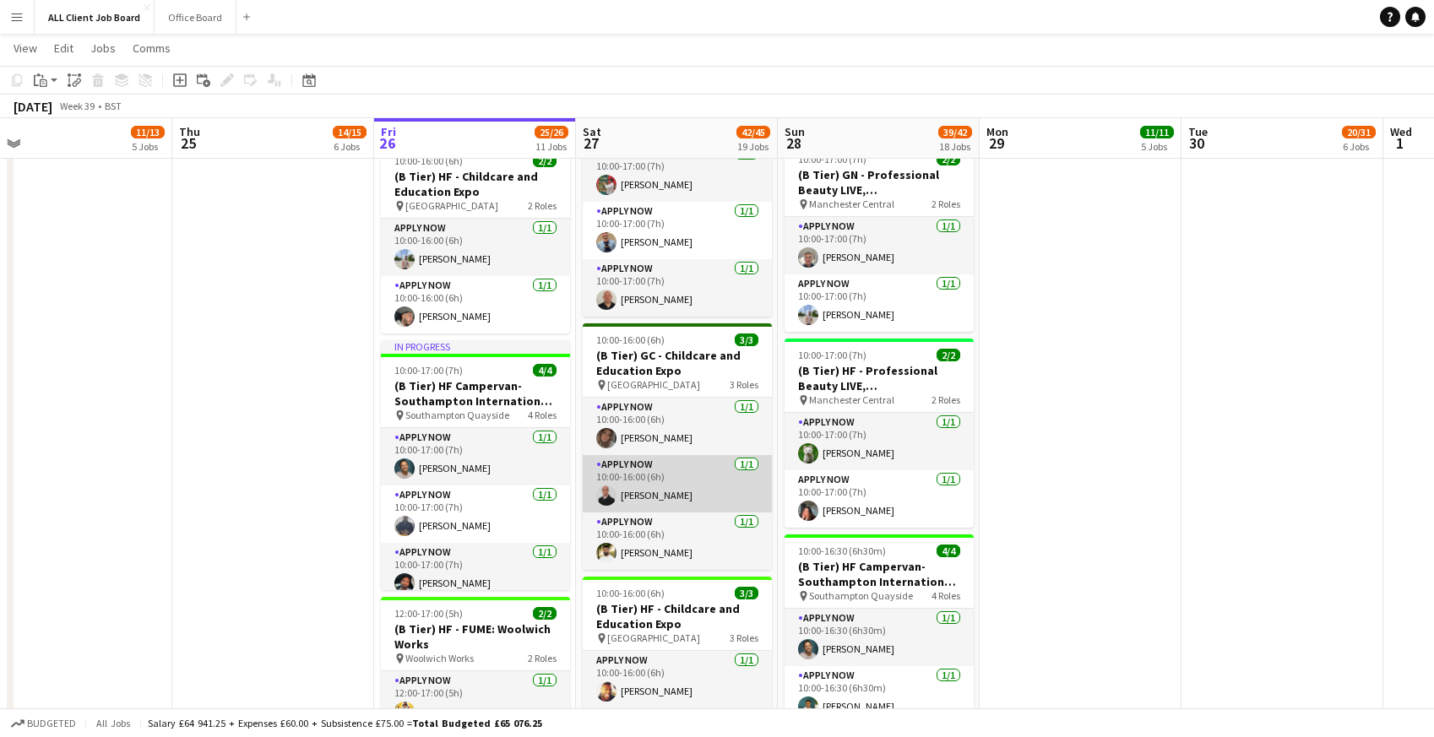
click at [645, 508] on app-card-role "APPLY NOW [DATE] 10:00-16:00 (6h) [PERSON_NAME]" at bounding box center [677, 483] width 189 height 57
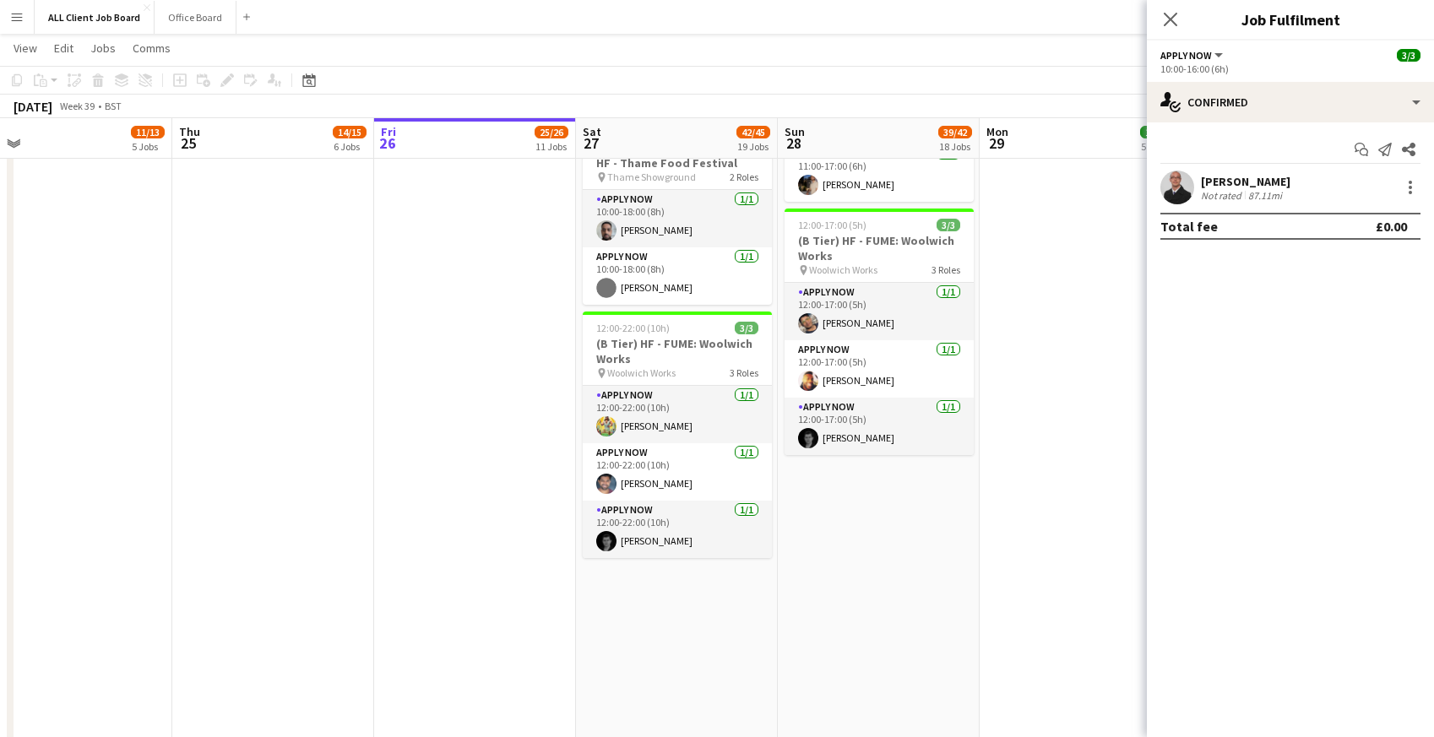
scroll to position [2620, 0]
click at [1411, 192] on div at bounding box center [1410, 192] width 3 height 3
click at [1343, 384] on span "Remove" at bounding box center [1328, 380] width 51 height 14
click at [1176, 16] on icon "Close pop-in" at bounding box center [1170, 19] width 16 height 16
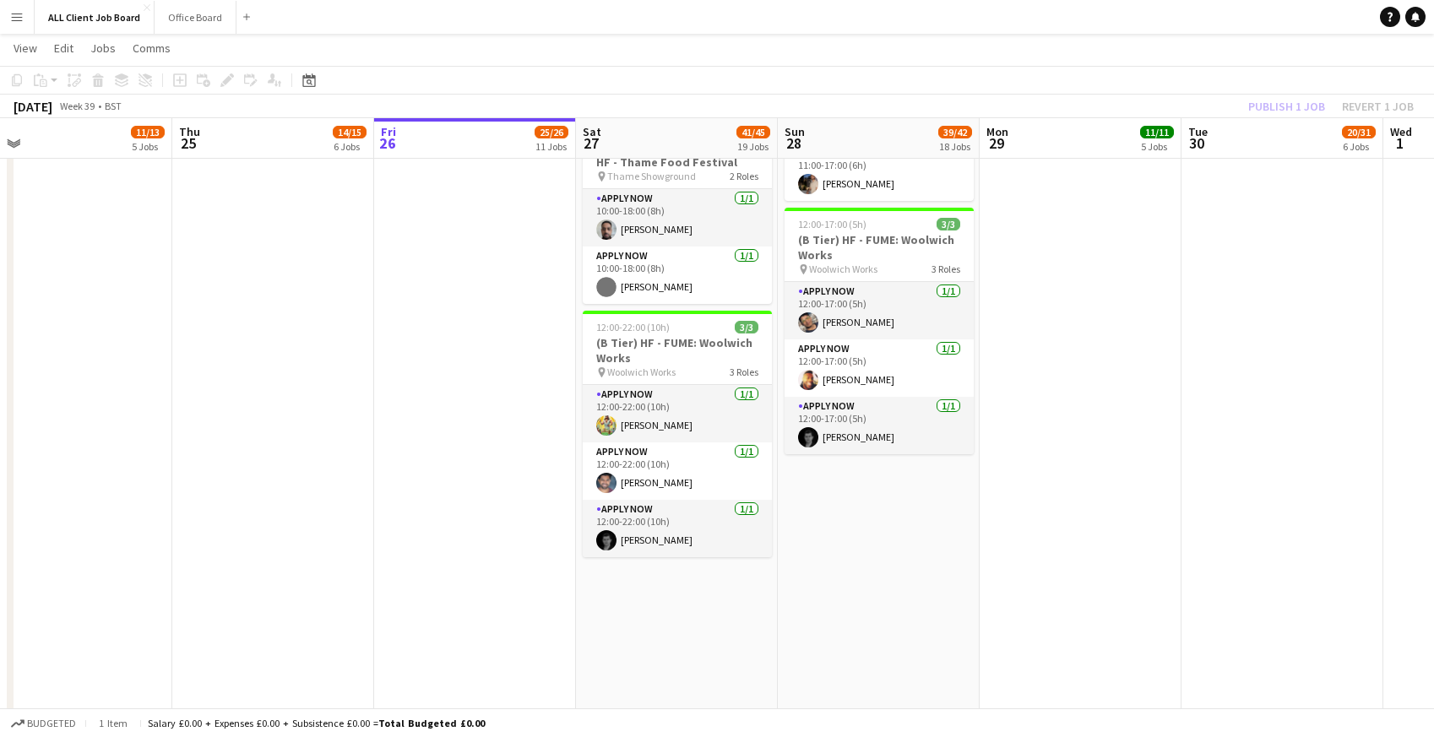
click at [1113, 17] on app-navbar "Menu Boards Boards Boards All jobs Status Workforce Workforce My Workforce Recr…" at bounding box center [717, 17] width 1434 height 34
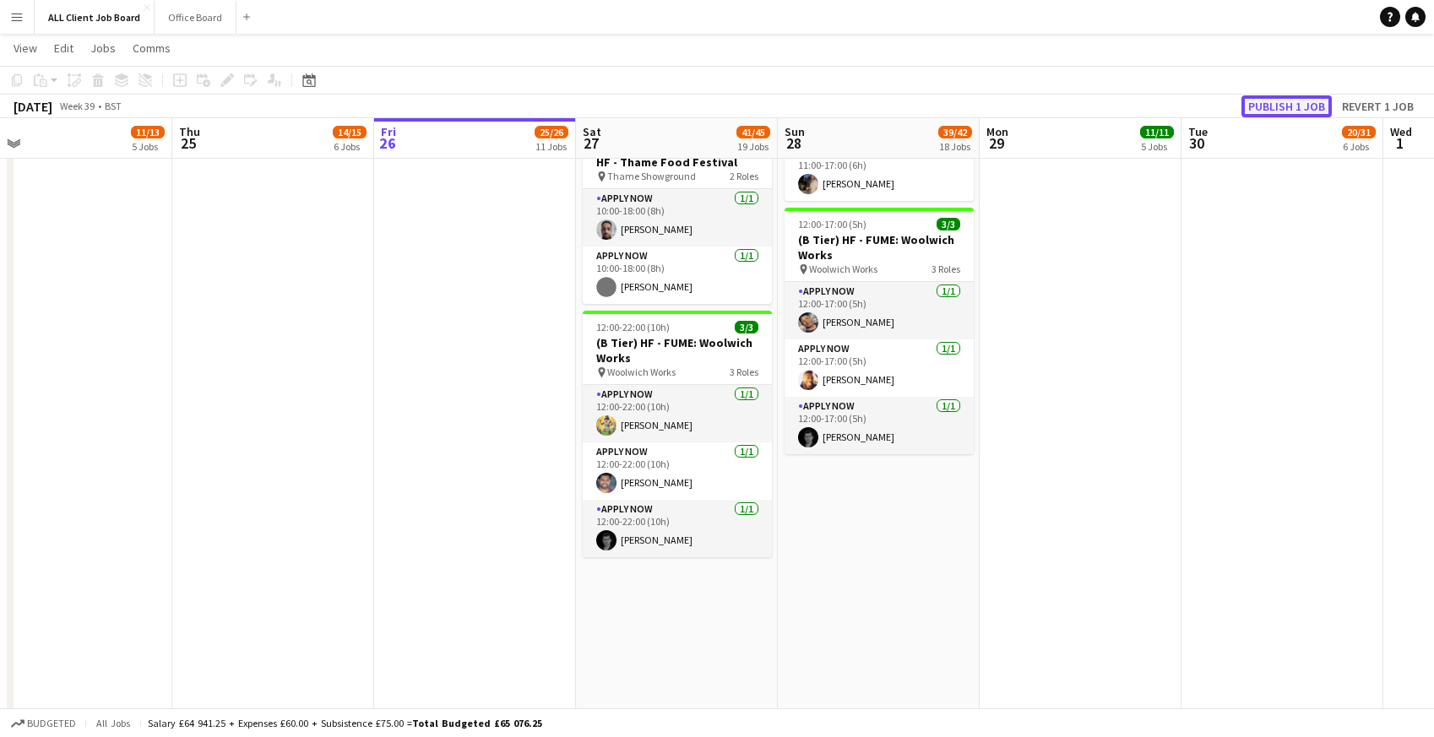
click at [1276, 101] on button "Publish 1 job" at bounding box center [1287, 106] width 90 height 22
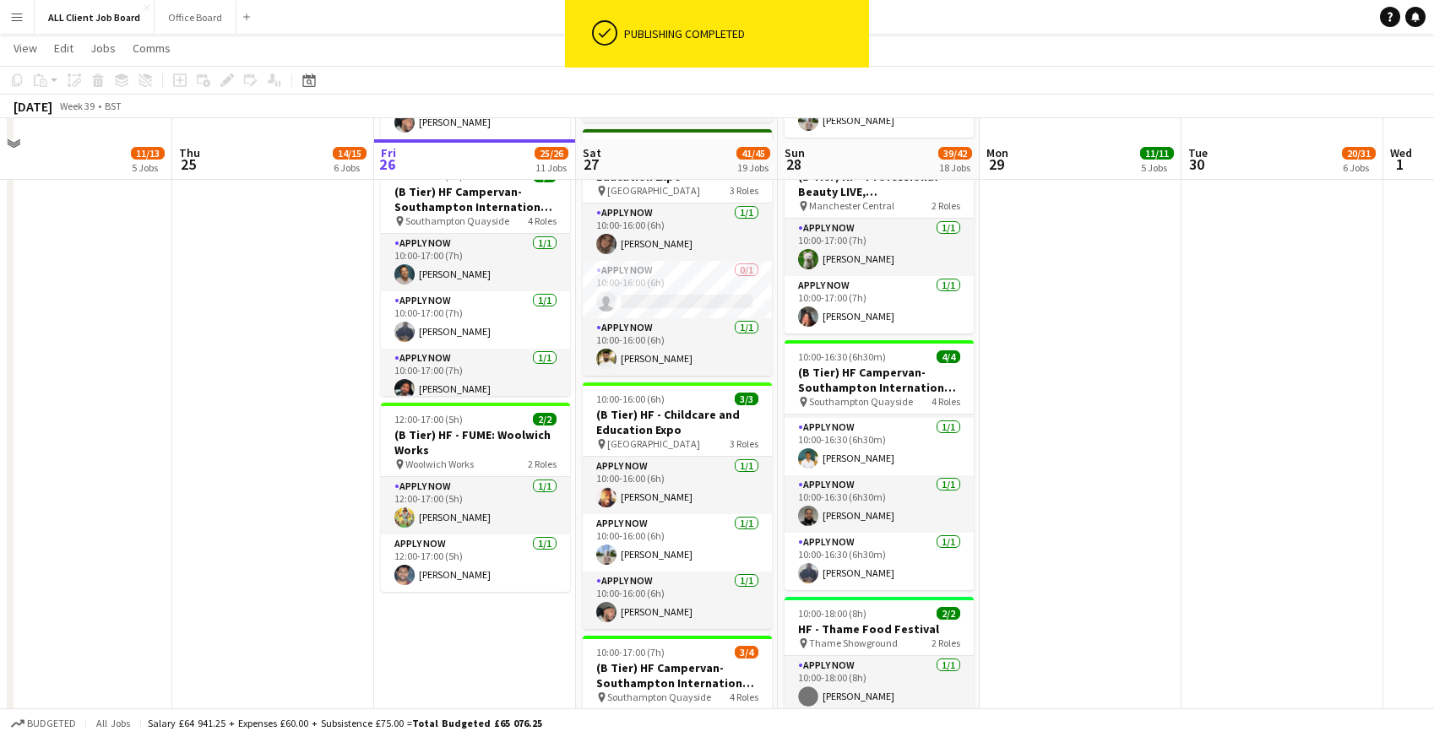
scroll to position [1849, 0]
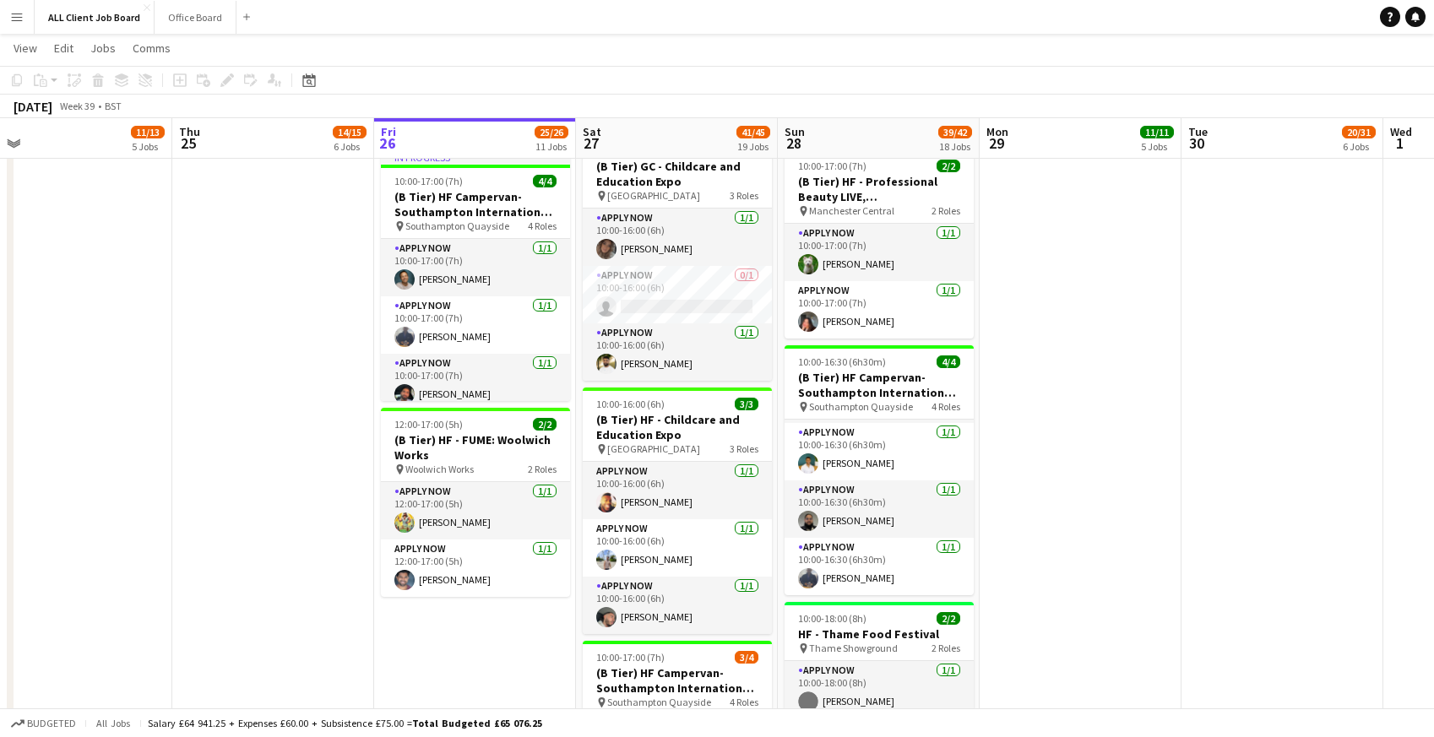
click at [239, 468] on app-date-cell "09:00-21:00 (12h) 2/2 (D Tier) HF - [GEOGRAPHIC_DATA] pin Gateshead 2 Roles APP…" at bounding box center [273, 578] width 202 height 3958
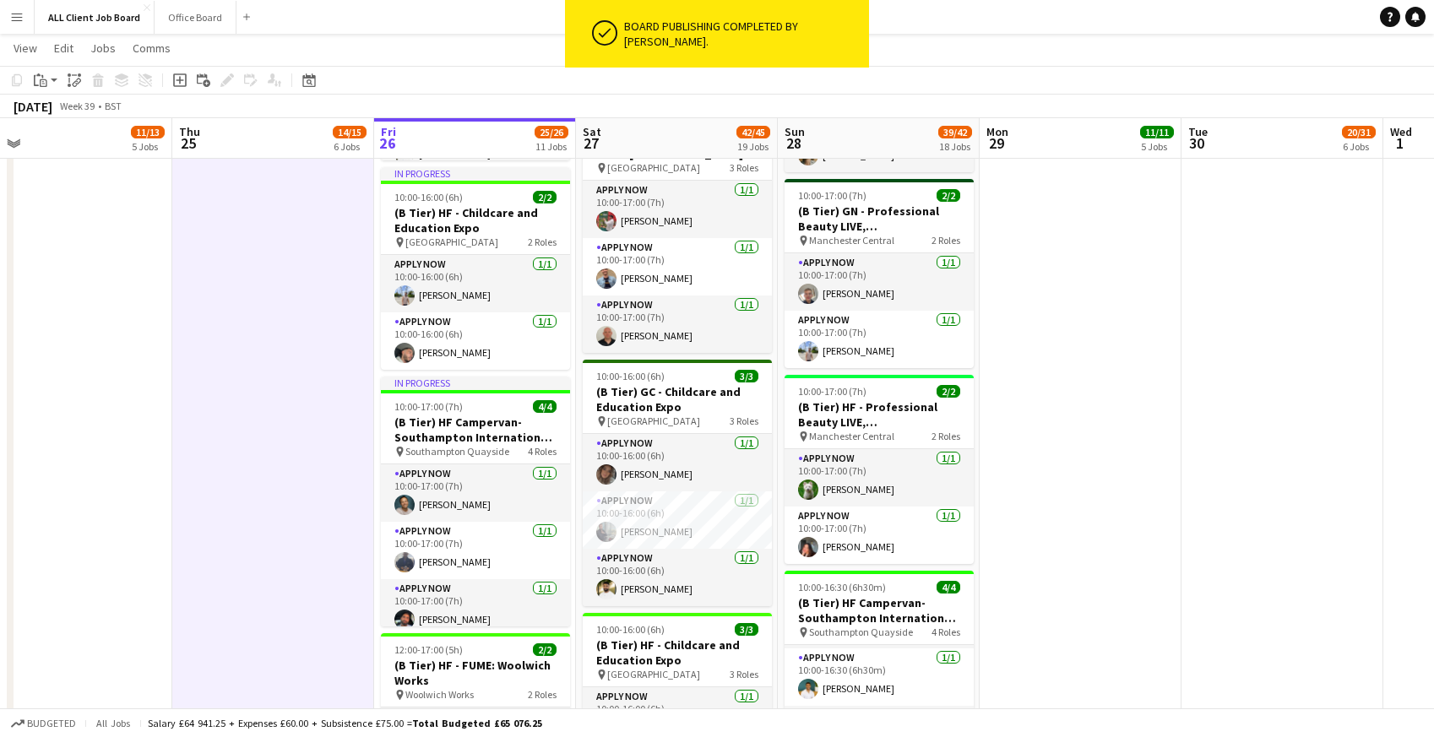
scroll to position [1625, 0]
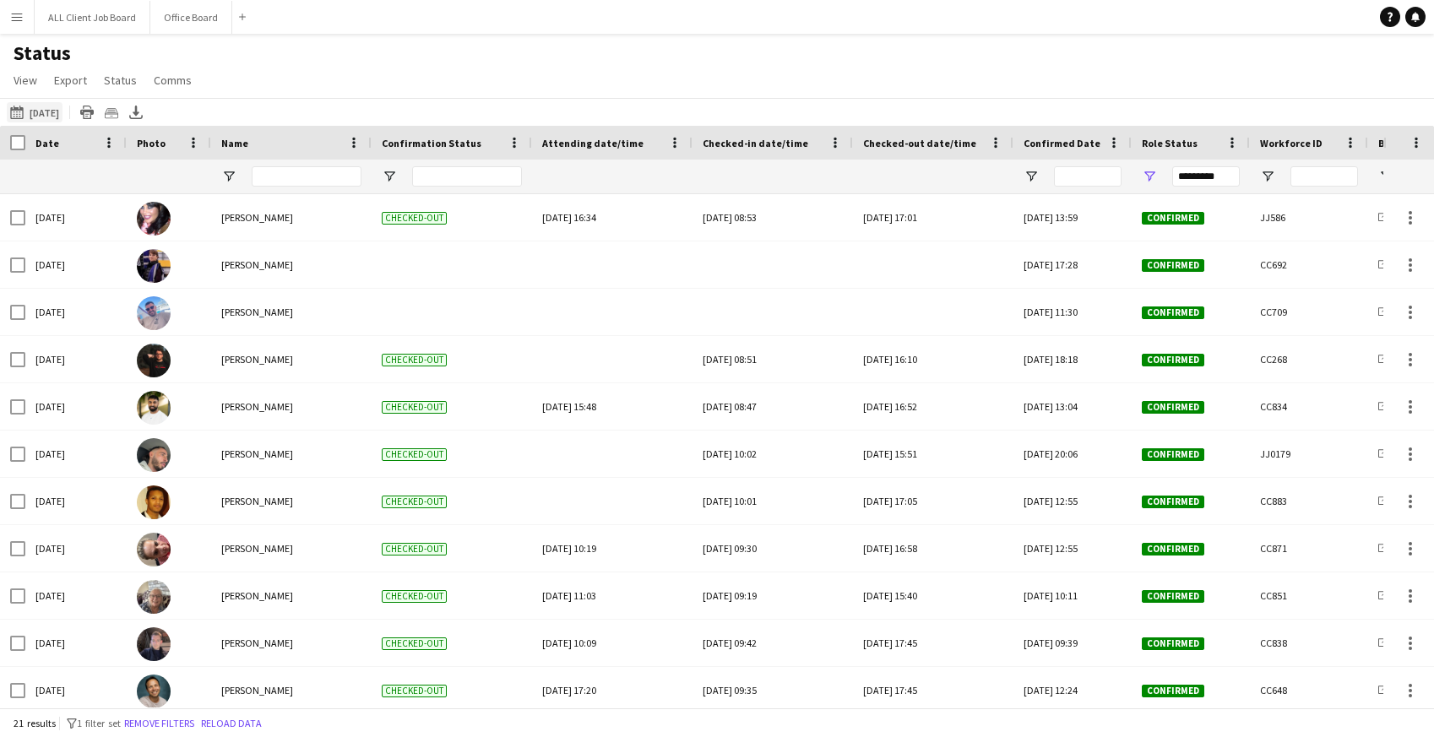
click at [53, 112] on button "26-09-2025 to 02-10-2025 Yesterday" at bounding box center [35, 112] width 56 height 20
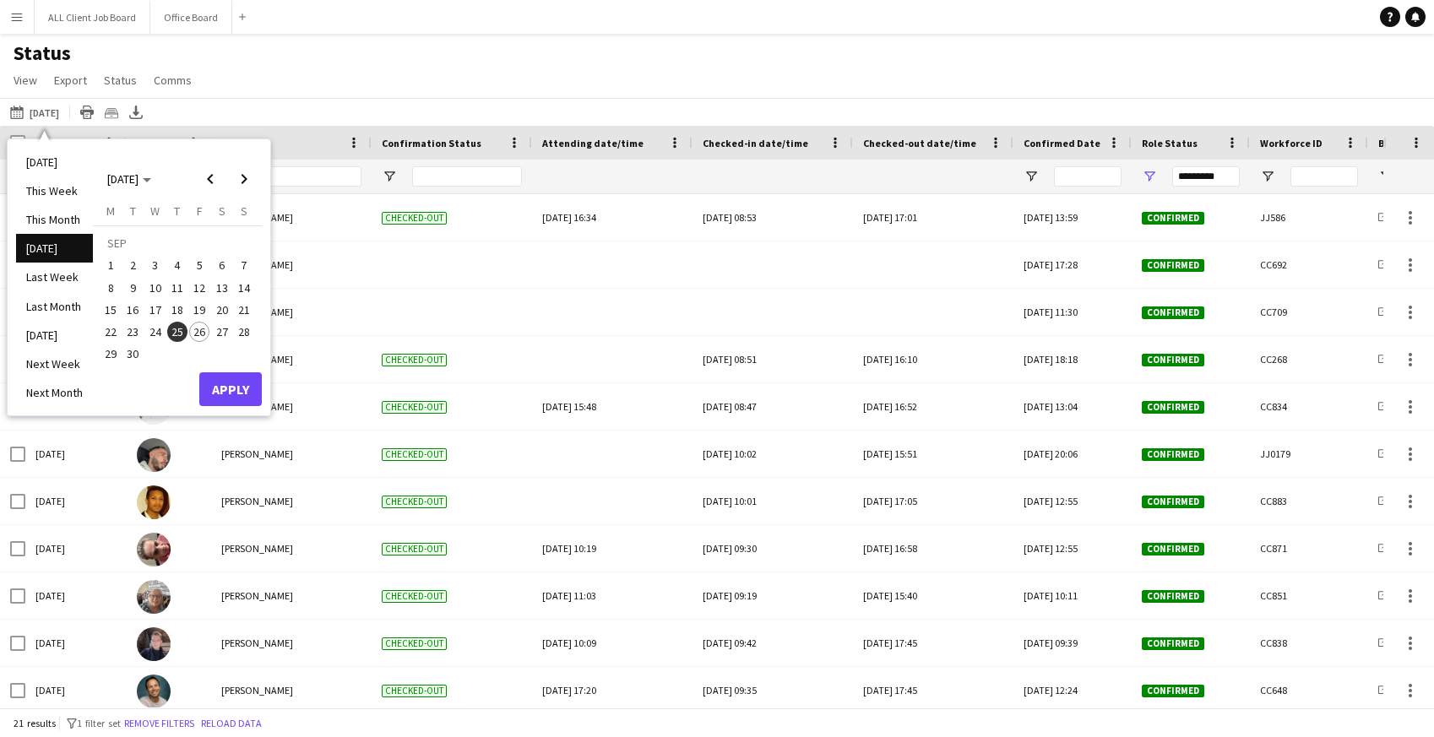
click at [205, 331] on span "26" at bounding box center [199, 332] width 20 height 20
click at [231, 383] on button "Apply" at bounding box center [230, 390] width 63 height 34
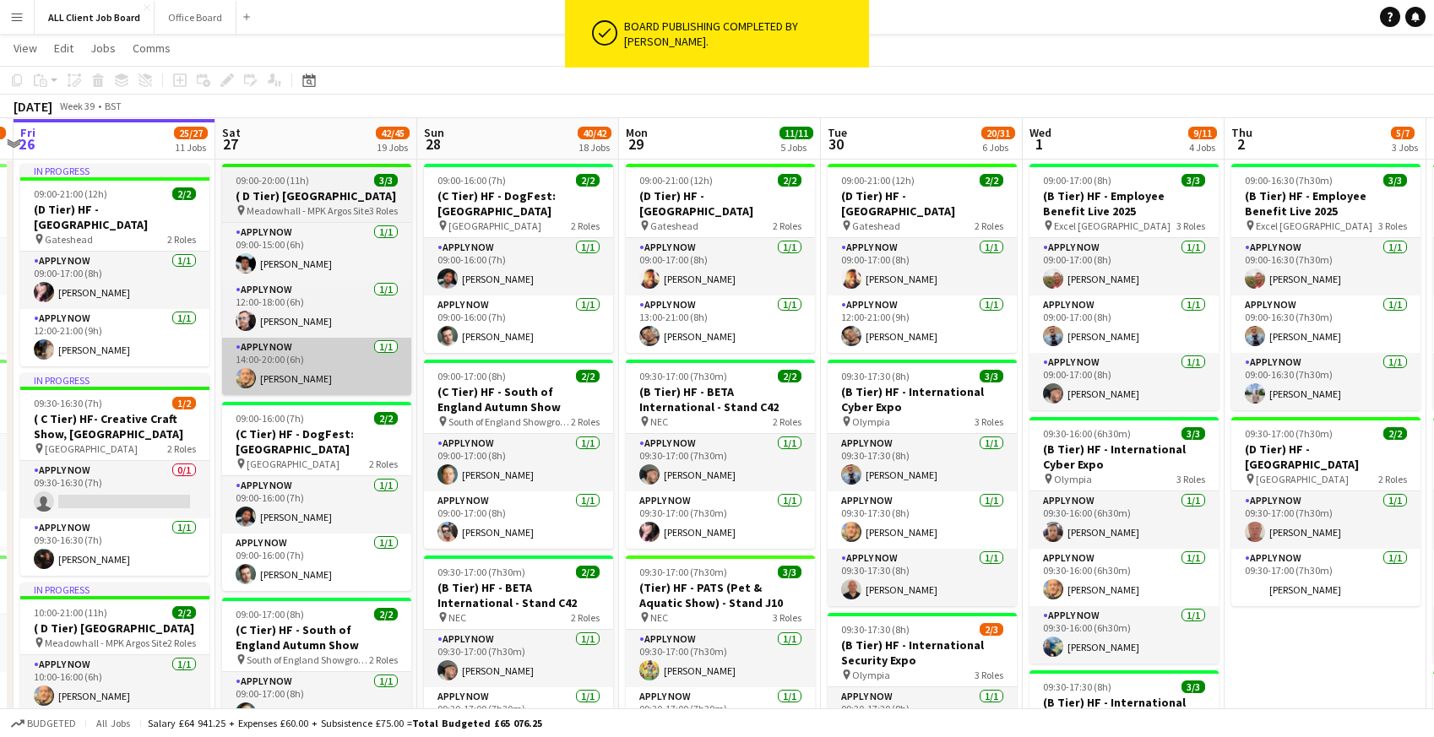
scroll to position [0, 784]
